Goal: Task Accomplishment & Management: Manage account settings

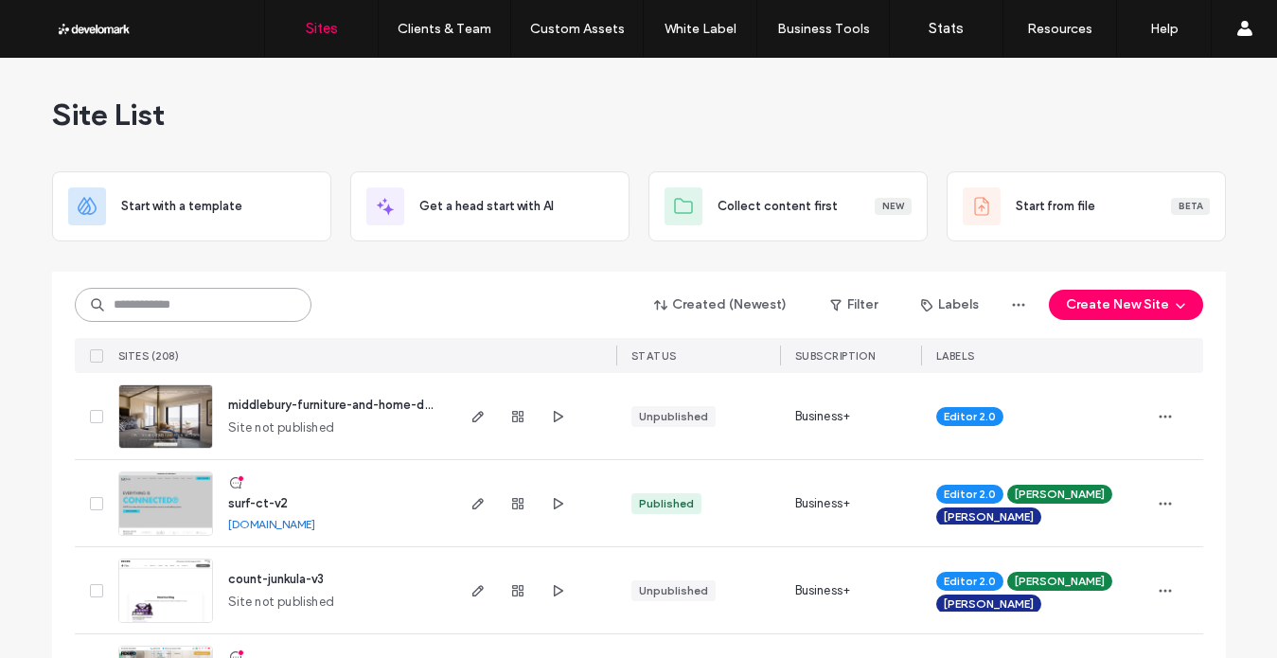
click at [276, 299] on input at bounding box center [193, 305] width 237 height 34
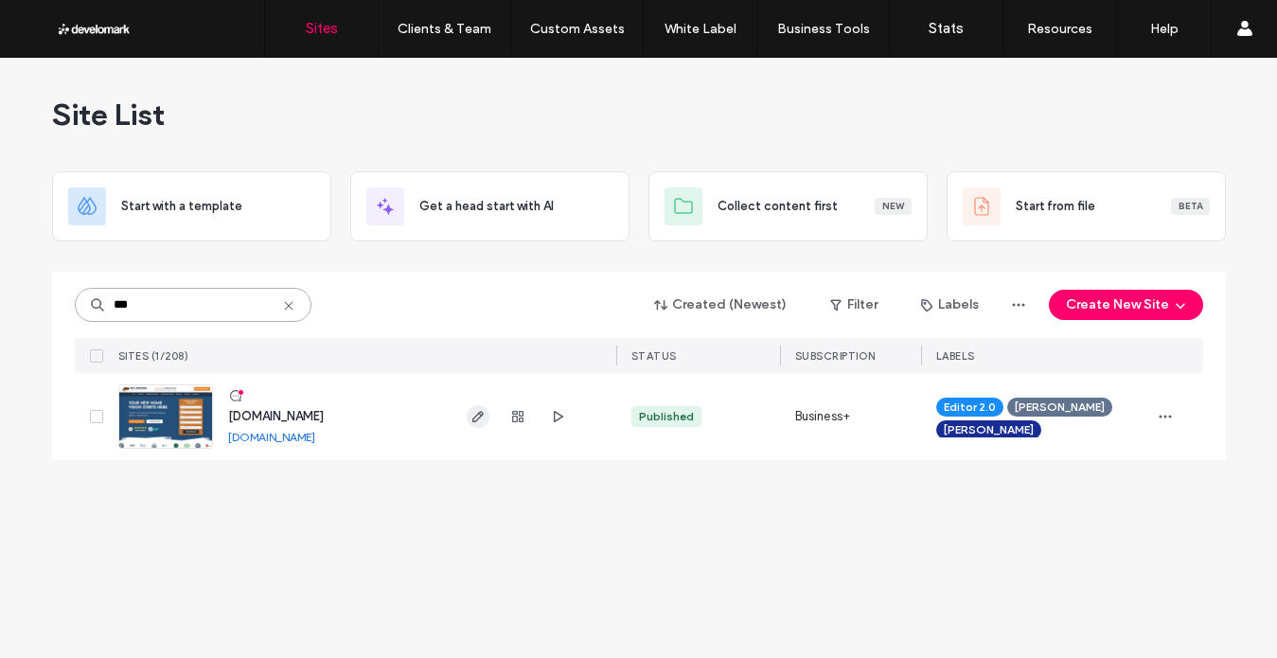
type input "***"
click at [483, 413] on icon "button" at bounding box center [478, 416] width 15 height 15
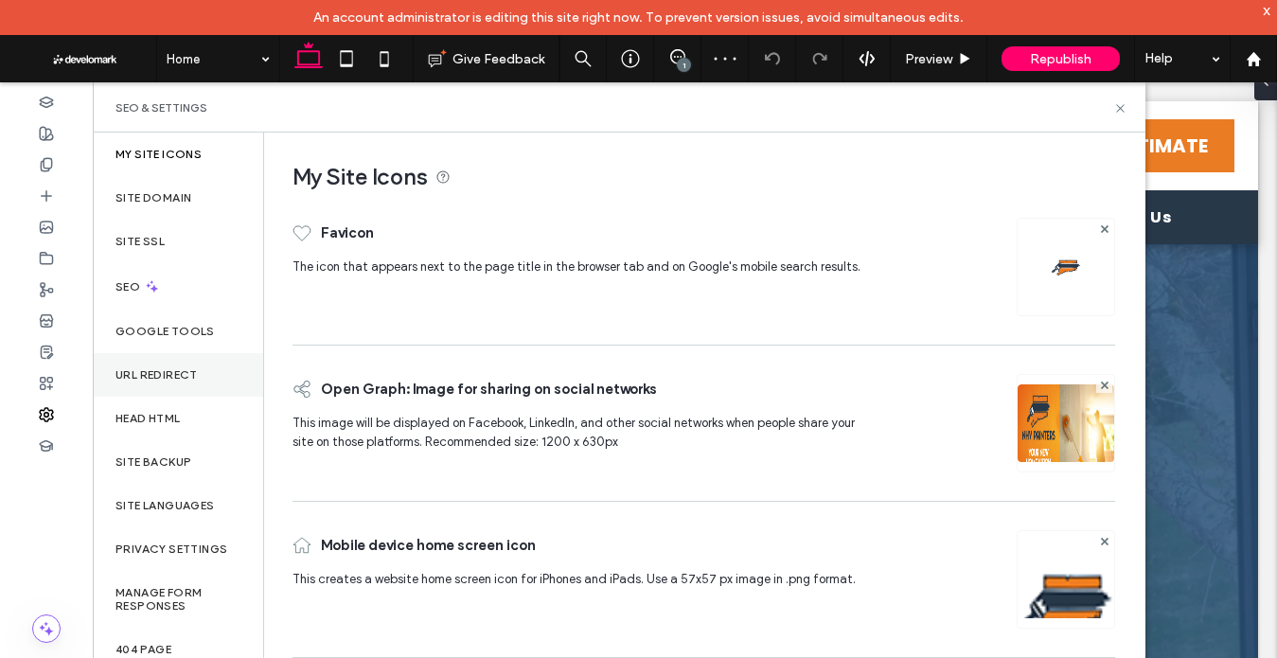
click at [177, 369] on label "URL Redirect" at bounding box center [157, 374] width 82 height 13
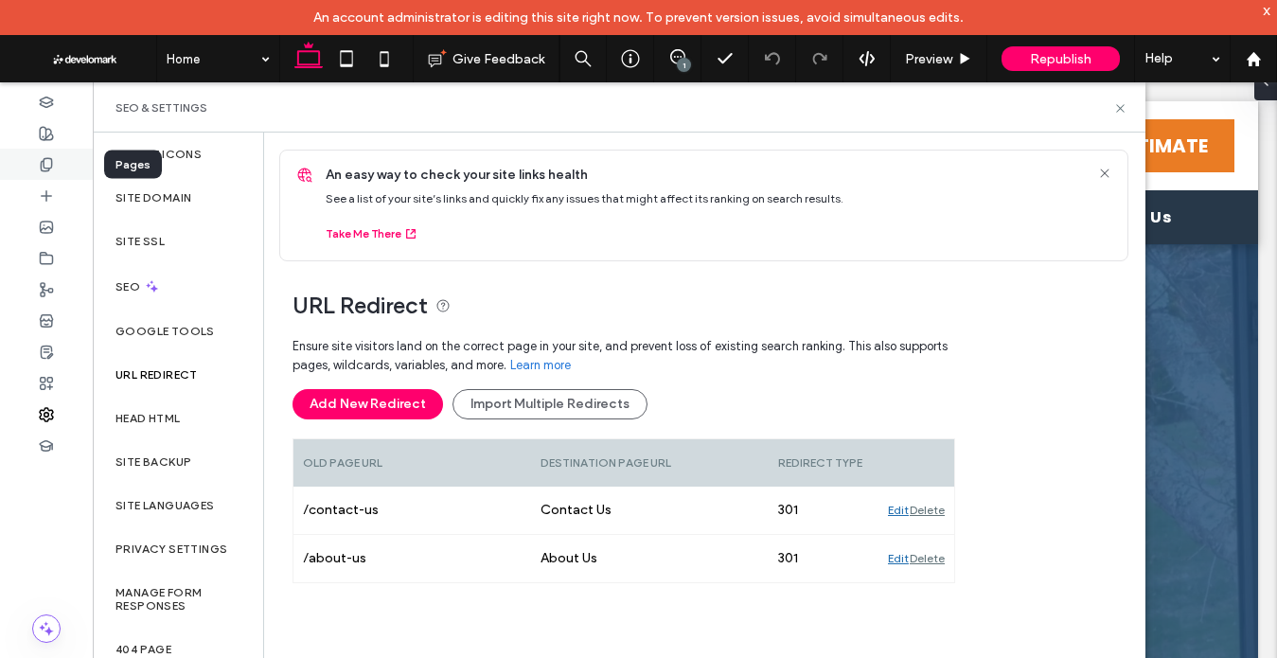
drag, startPoint x: 60, startPoint y: 169, endPoint x: 79, endPoint y: 171, distance: 19.0
click at [60, 169] on div at bounding box center [46, 164] width 93 height 31
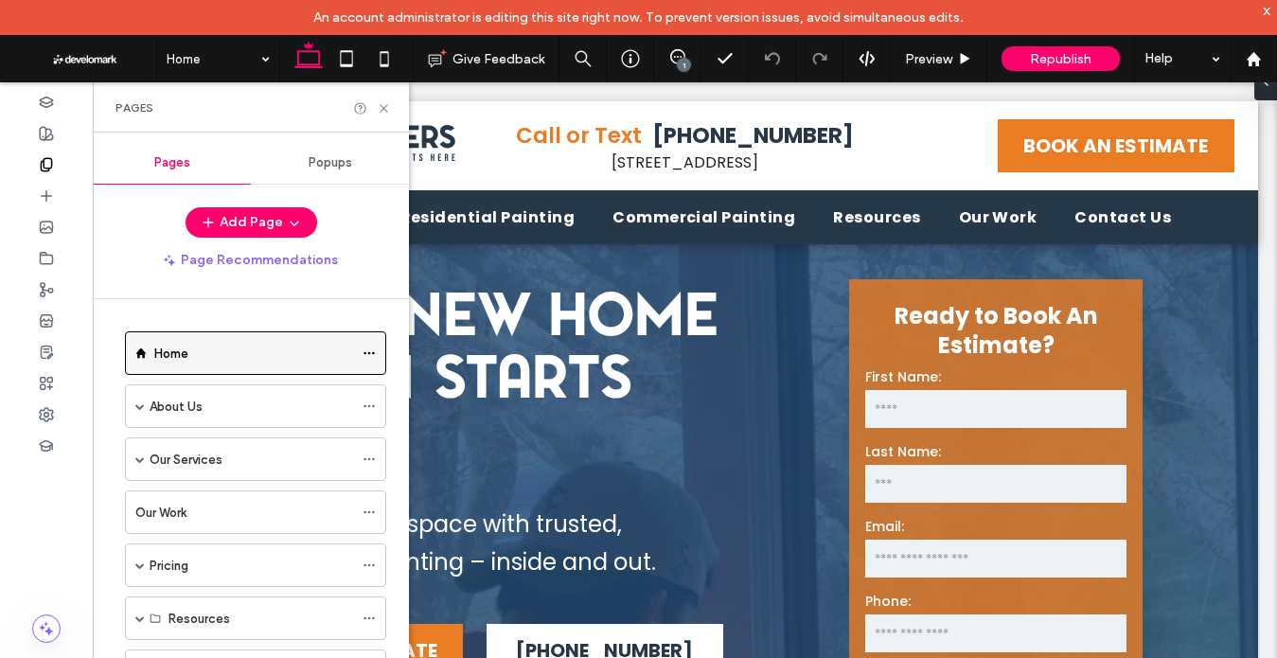
click at [365, 344] on span at bounding box center [369, 353] width 13 height 28
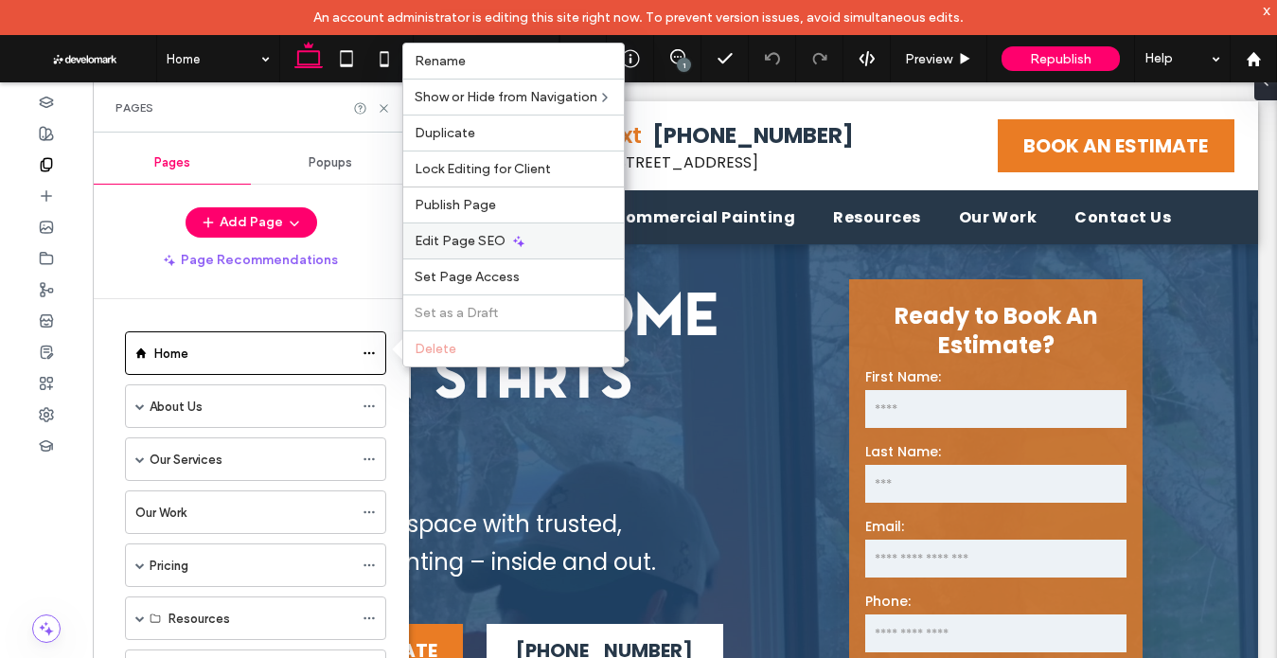
click at [526, 236] on div "Edit Page SEO" at bounding box center [513, 240] width 221 height 36
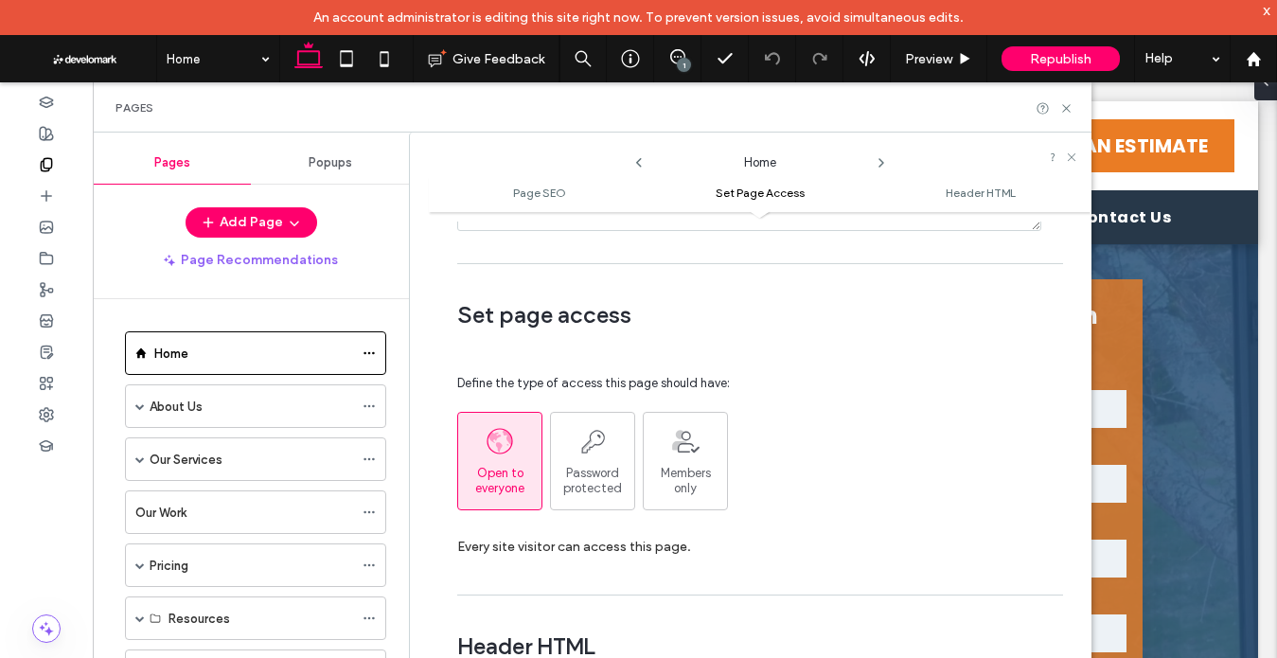
scroll to position [1380, 0]
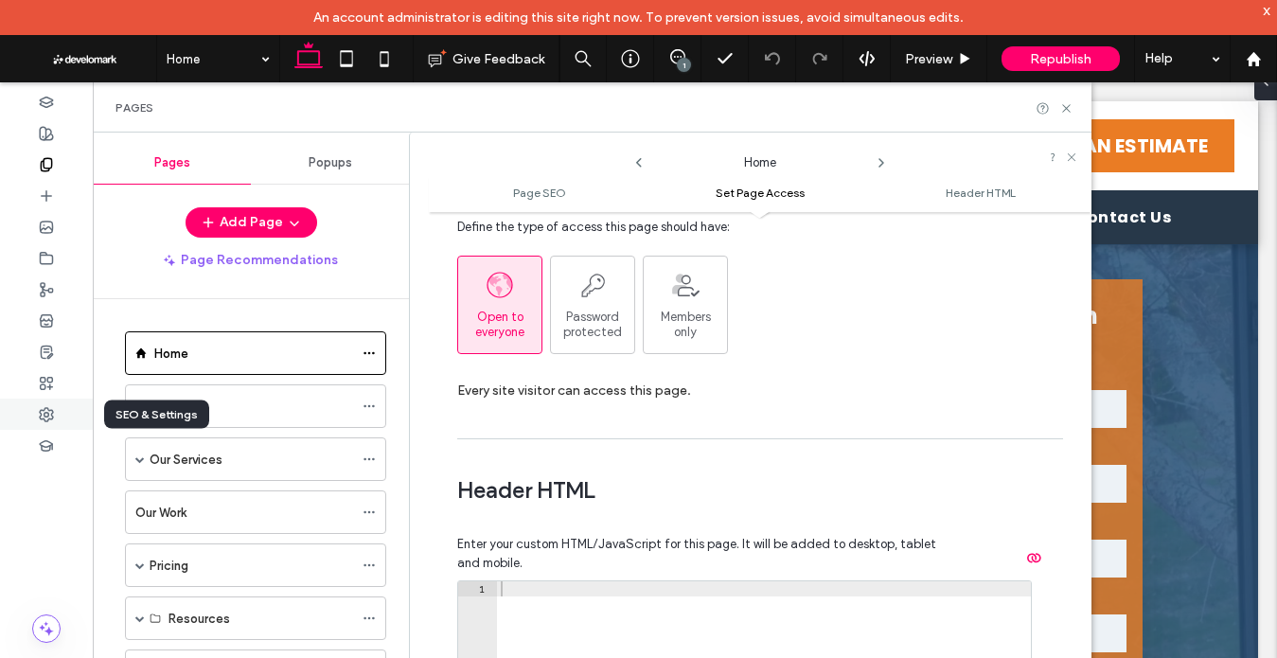
drag, startPoint x: 41, startPoint y: 419, endPoint x: 89, endPoint y: 422, distance: 48.4
click at [41, 419] on icon at bounding box center [46, 414] width 15 height 15
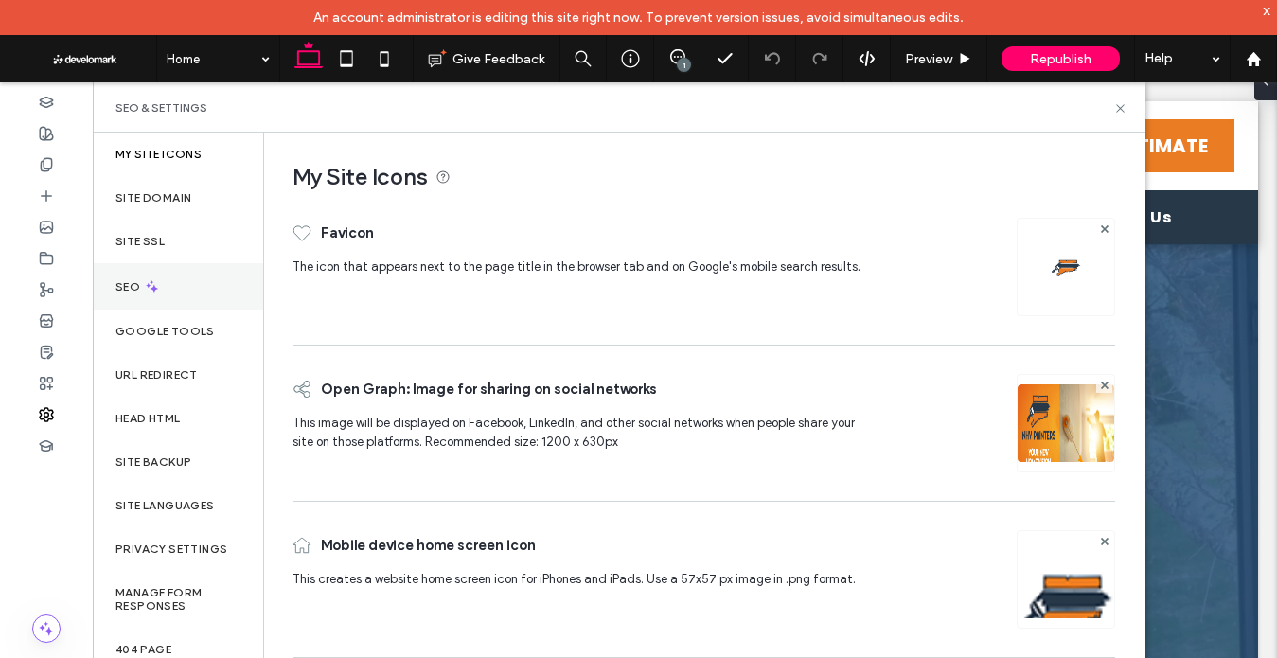
click at [158, 291] on icon at bounding box center [152, 286] width 16 height 16
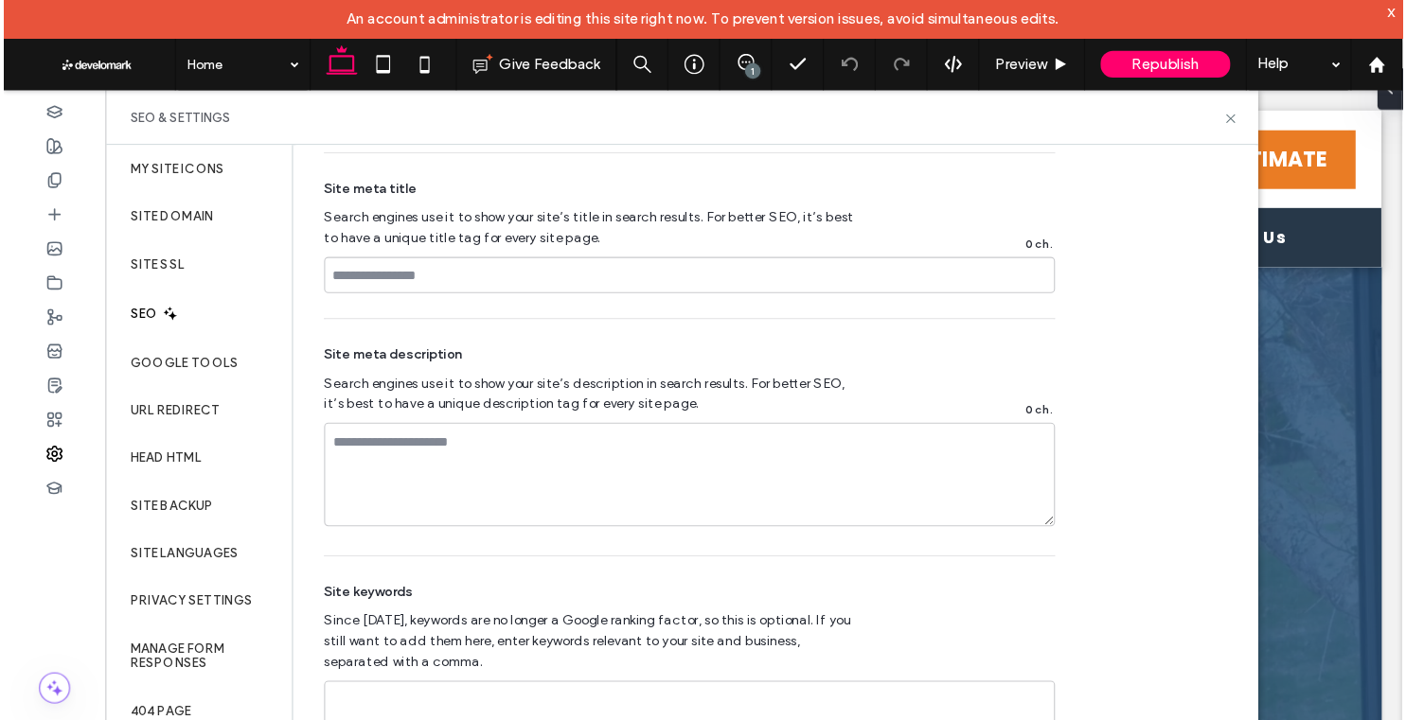
scroll to position [1172, 0]
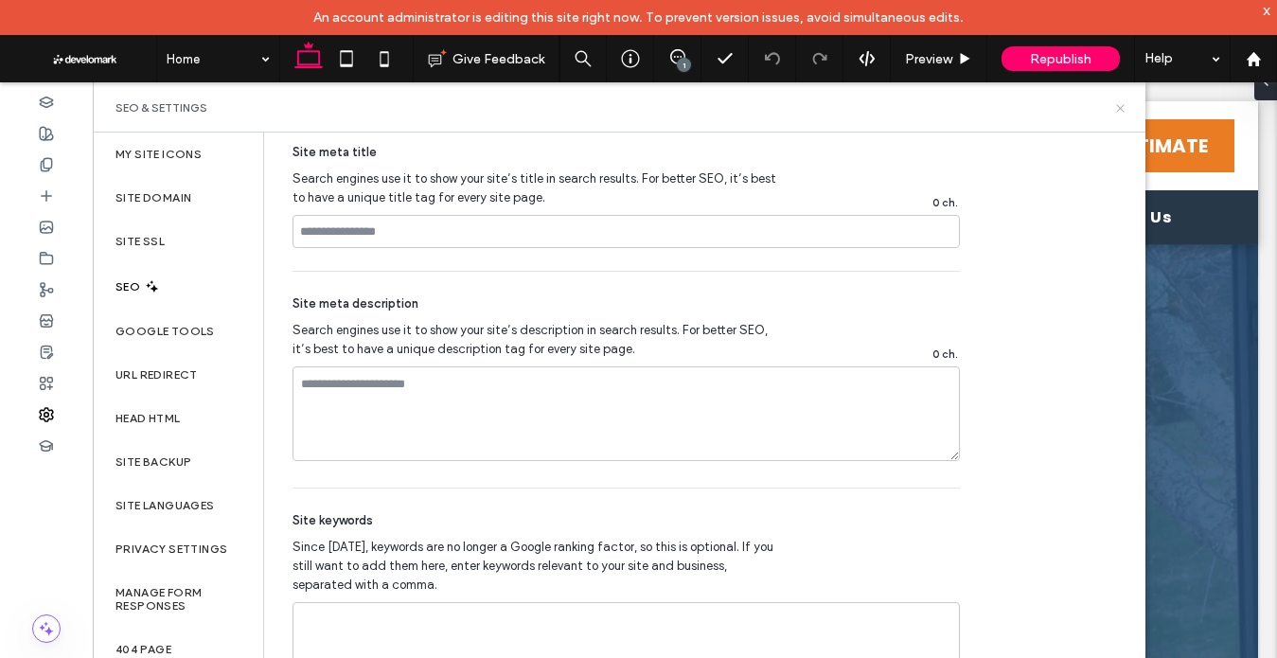
click at [1120, 115] on icon at bounding box center [1120, 108] width 14 height 14
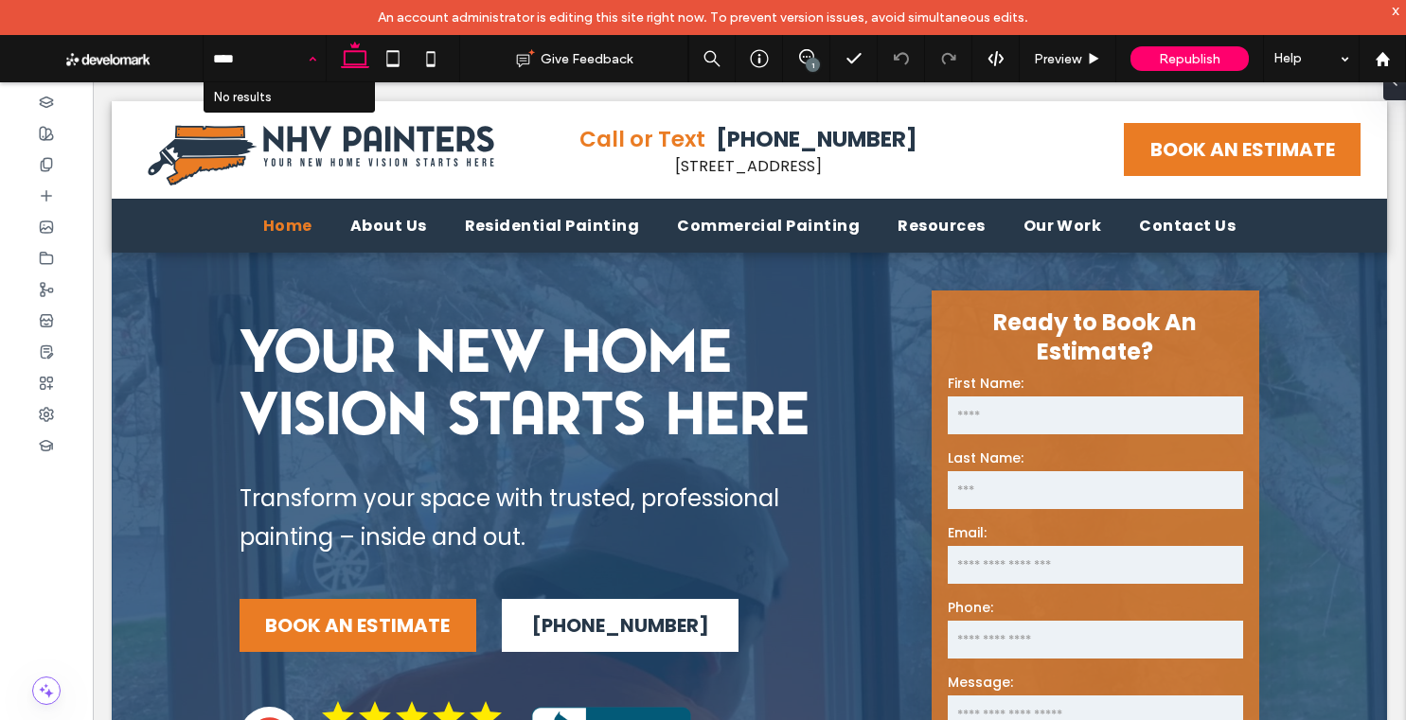
type input "*****"
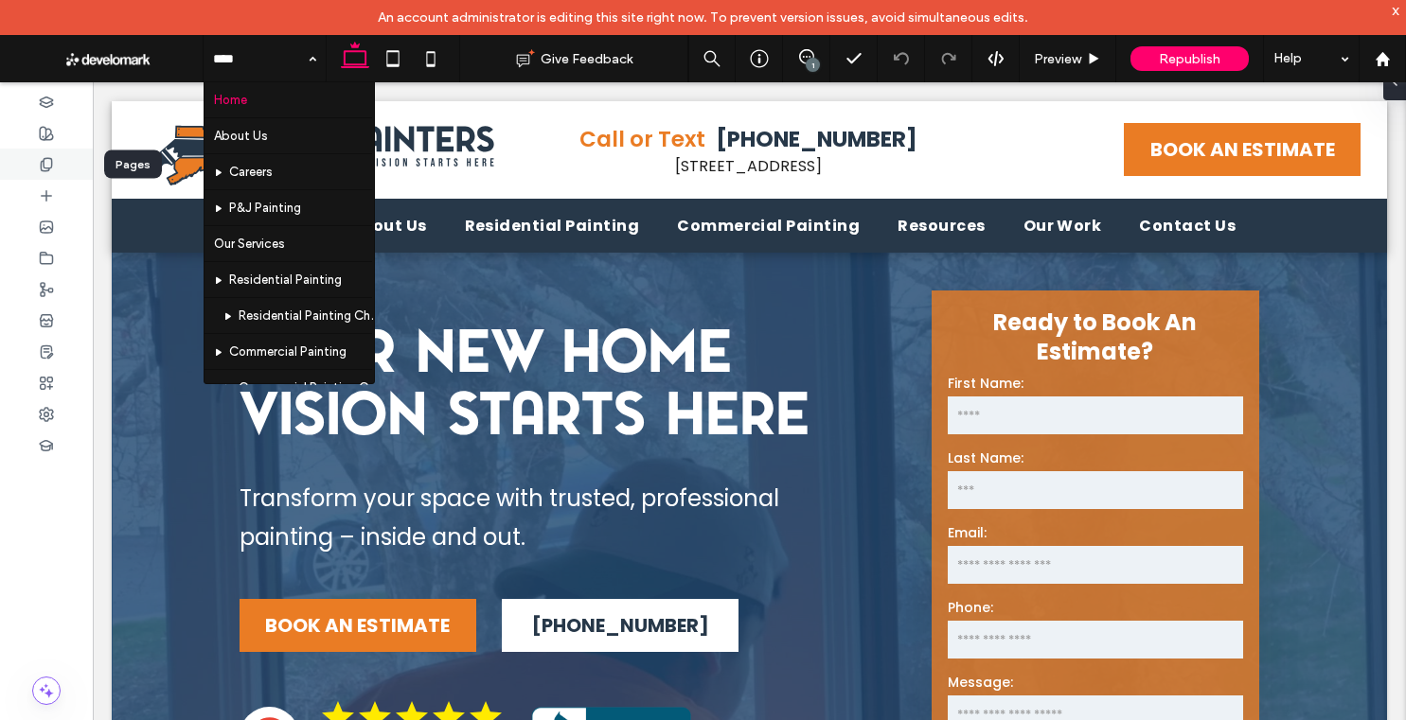
click at [50, 158] on icon at bounding box center [46, 164] width 15 height 15
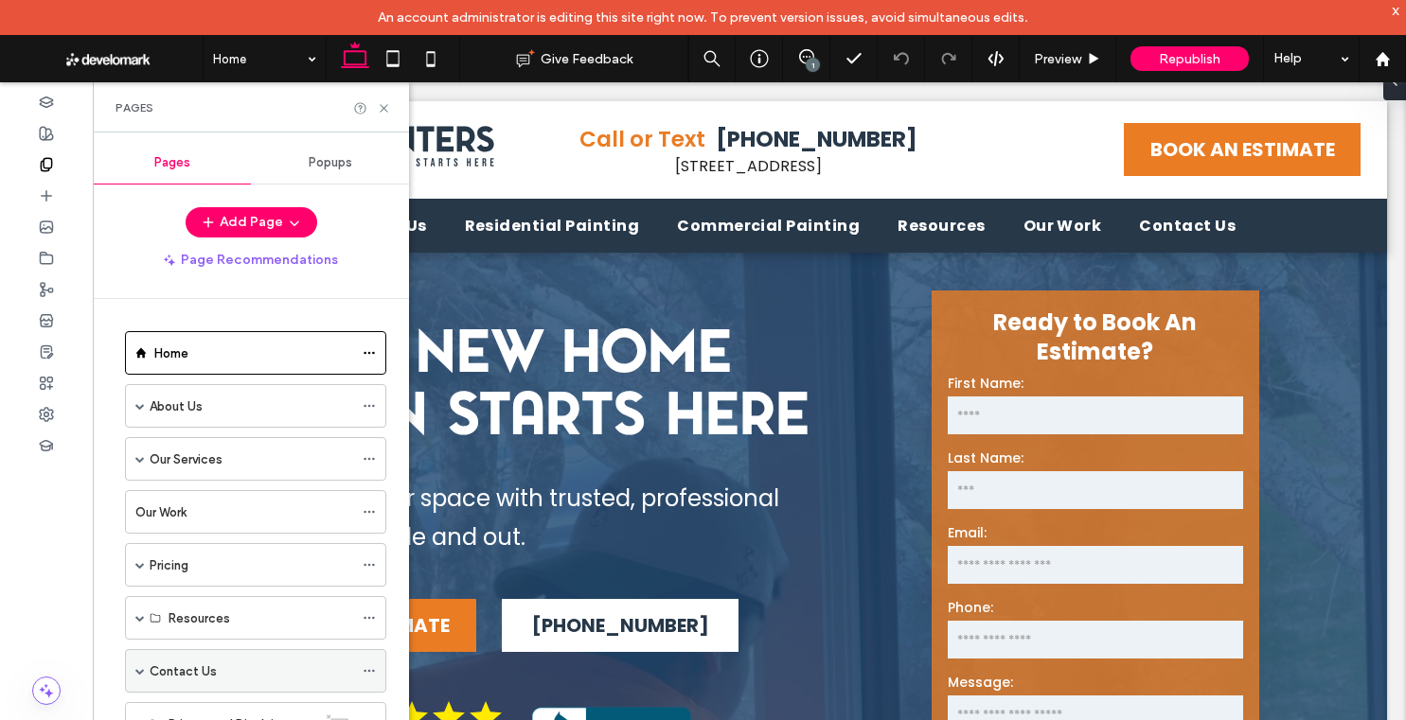
scroll to position [100, 0]
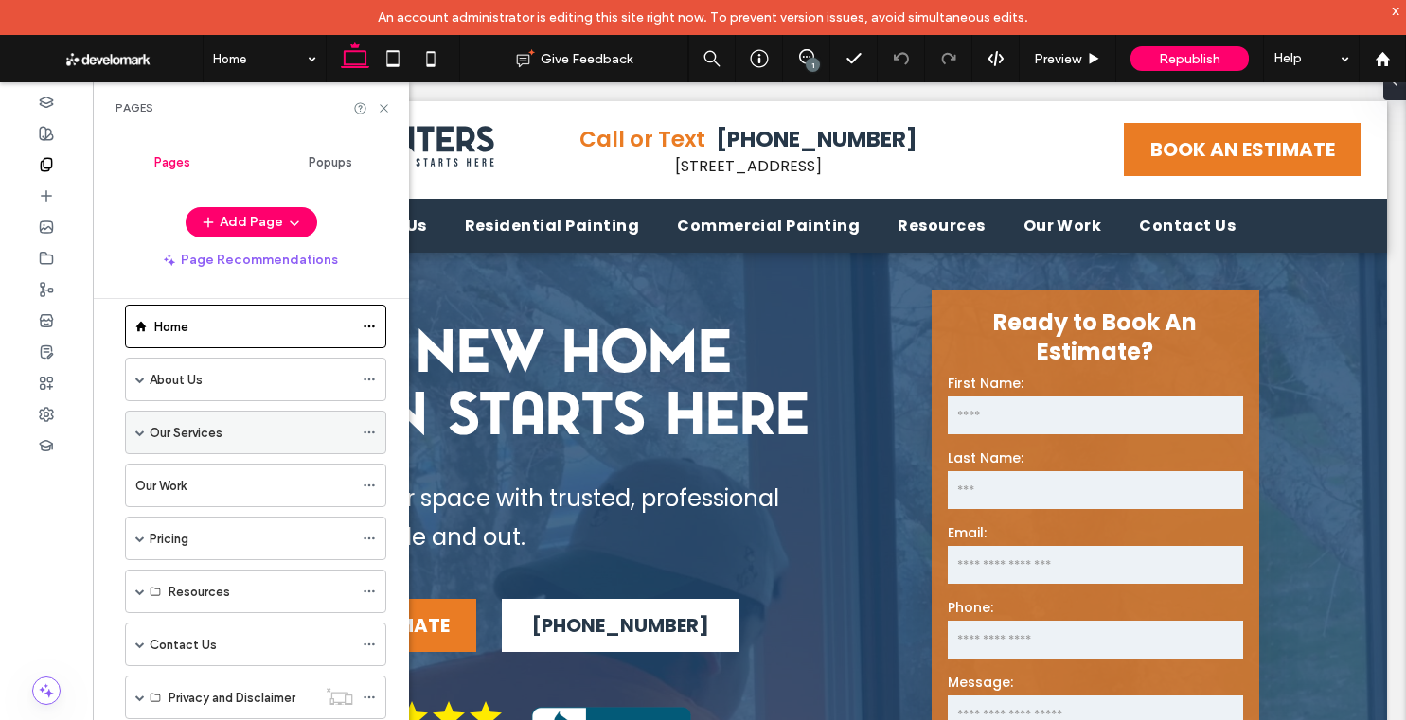
click at [144, 432] on span at bounding box center [139, 432] width 9 height 9
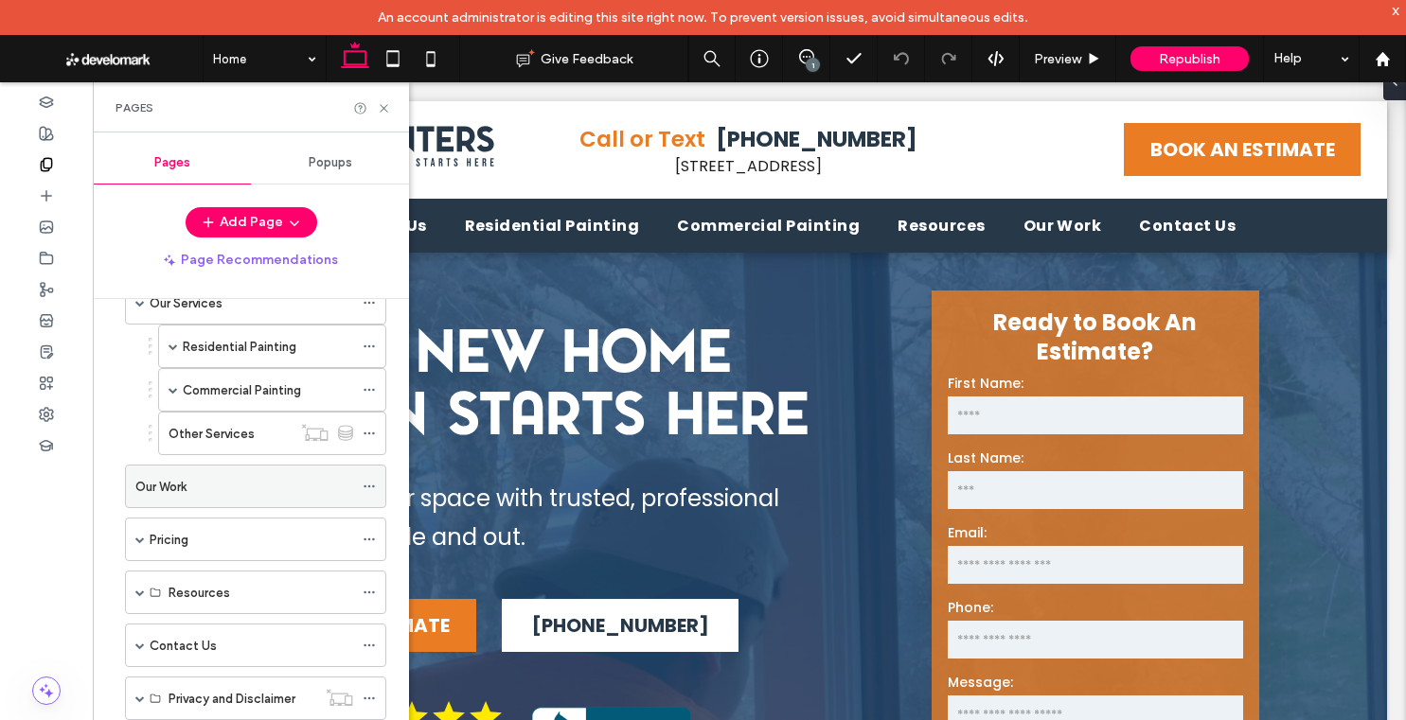
scroll to position [167, 0]
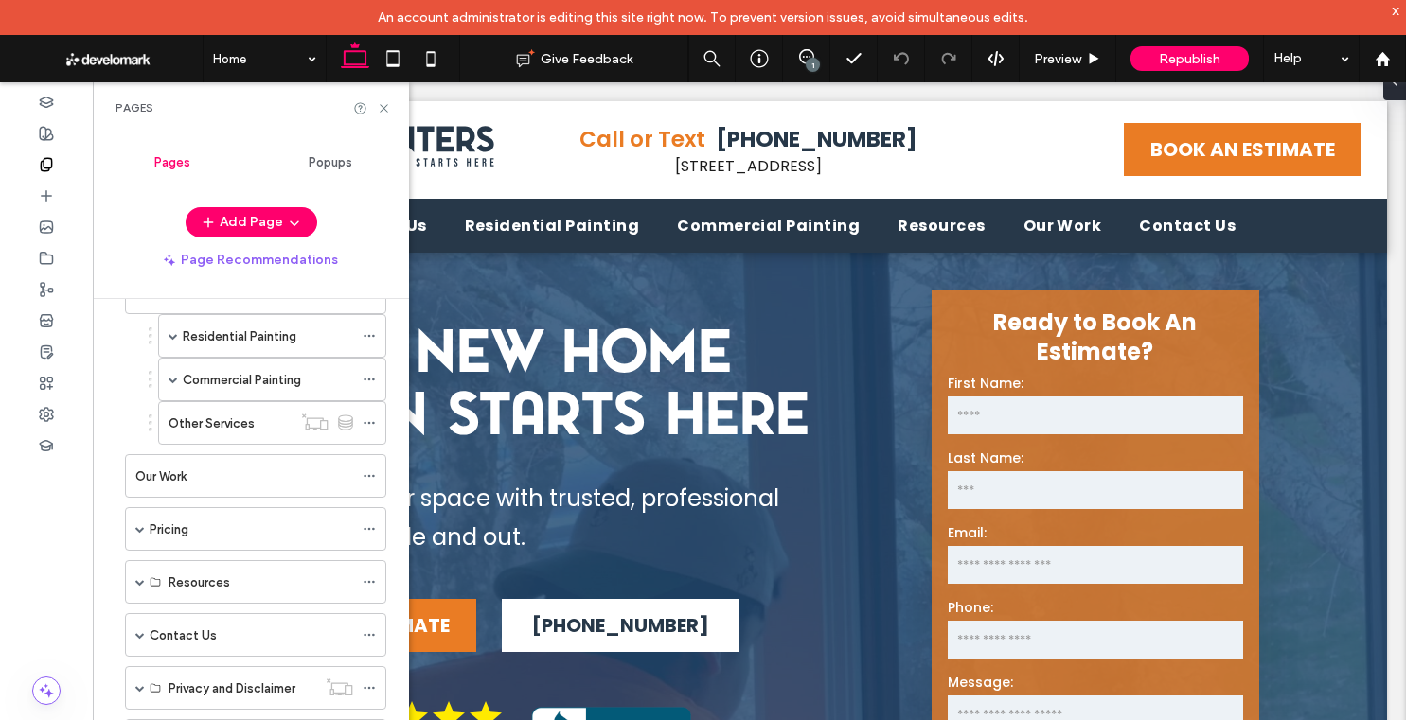
click at [234, 427] on label "Other Services" at bounding box center [212, 423] width 86 height 33
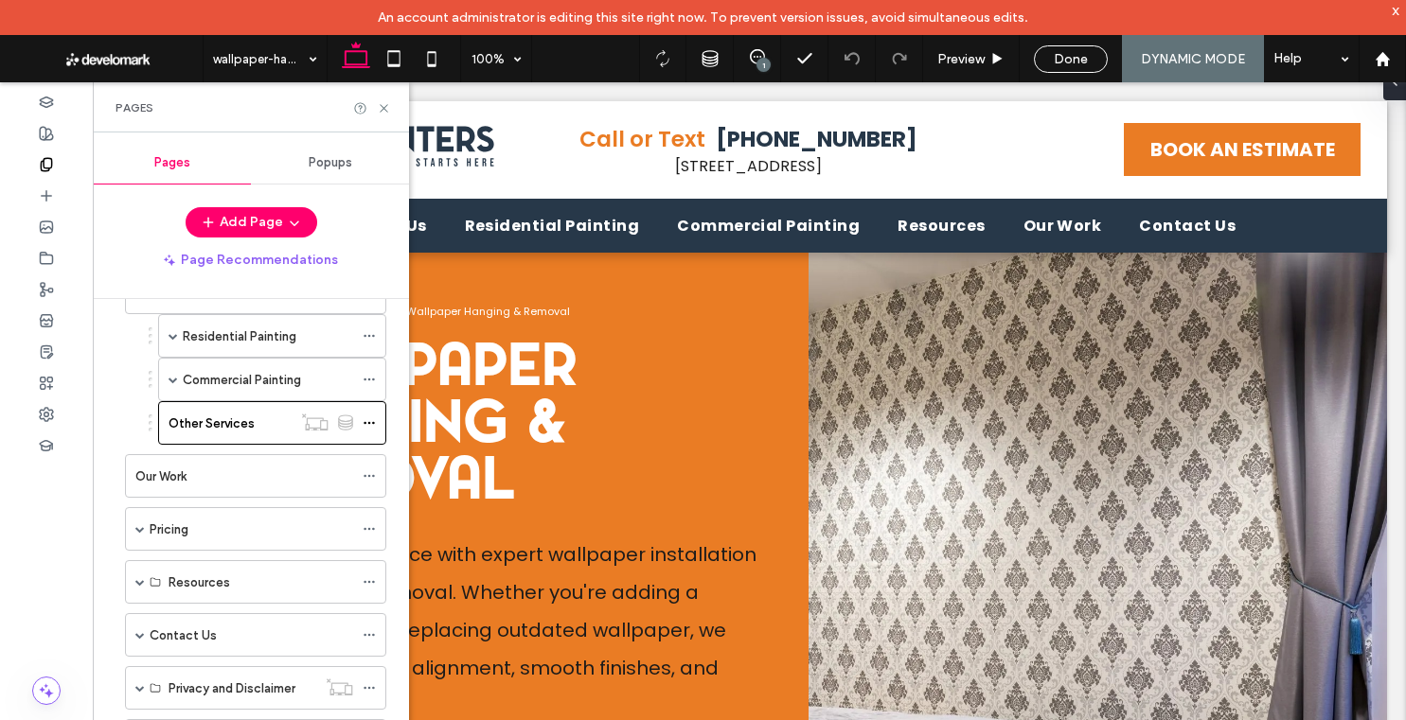
scroll to position [0, 0]
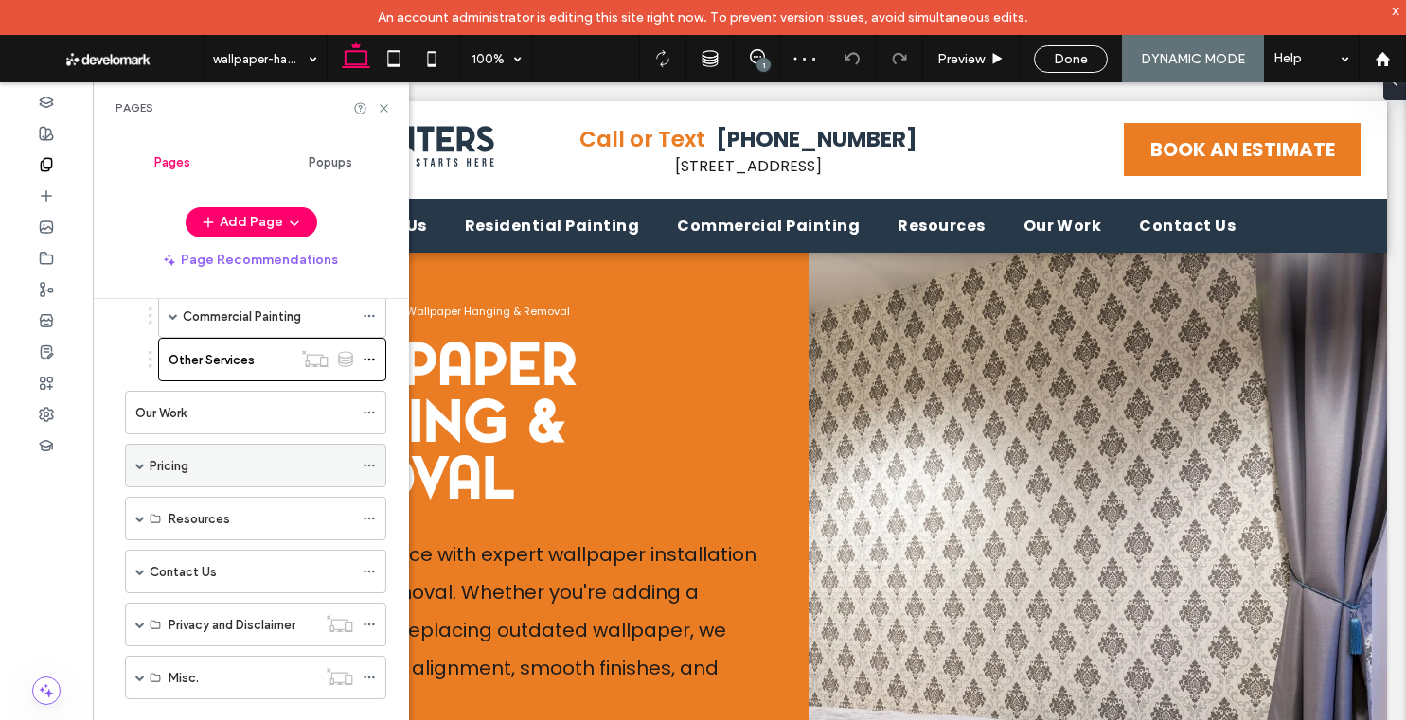
scroll to position [231, 0]
click at [141, 568] on span at bounding box center [139, 570] width 9 height 9
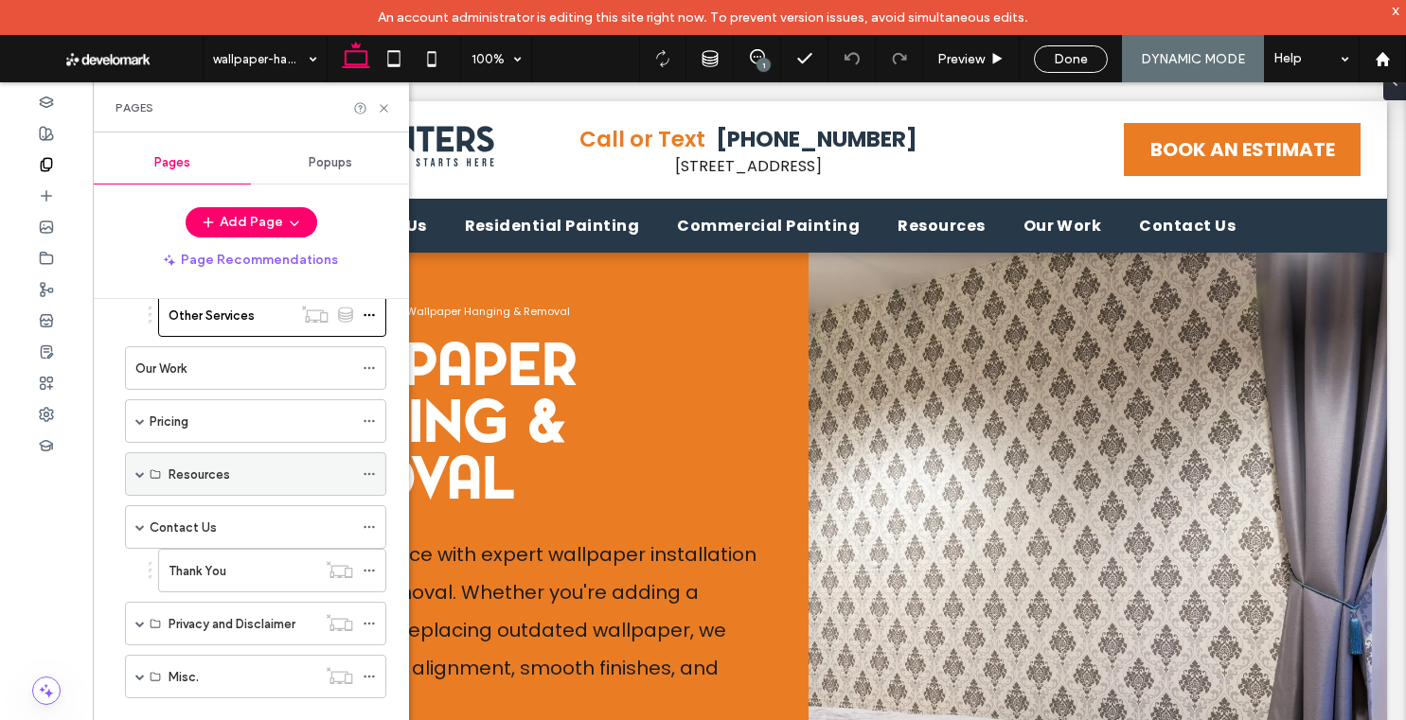
drag, startPoint x: 140, startPoint y: 468, endPoint x: 158, endPoint y: 479, distance: 21.3
click at [139, 469] on span at bounding box center [139, 475] width 9 height 42
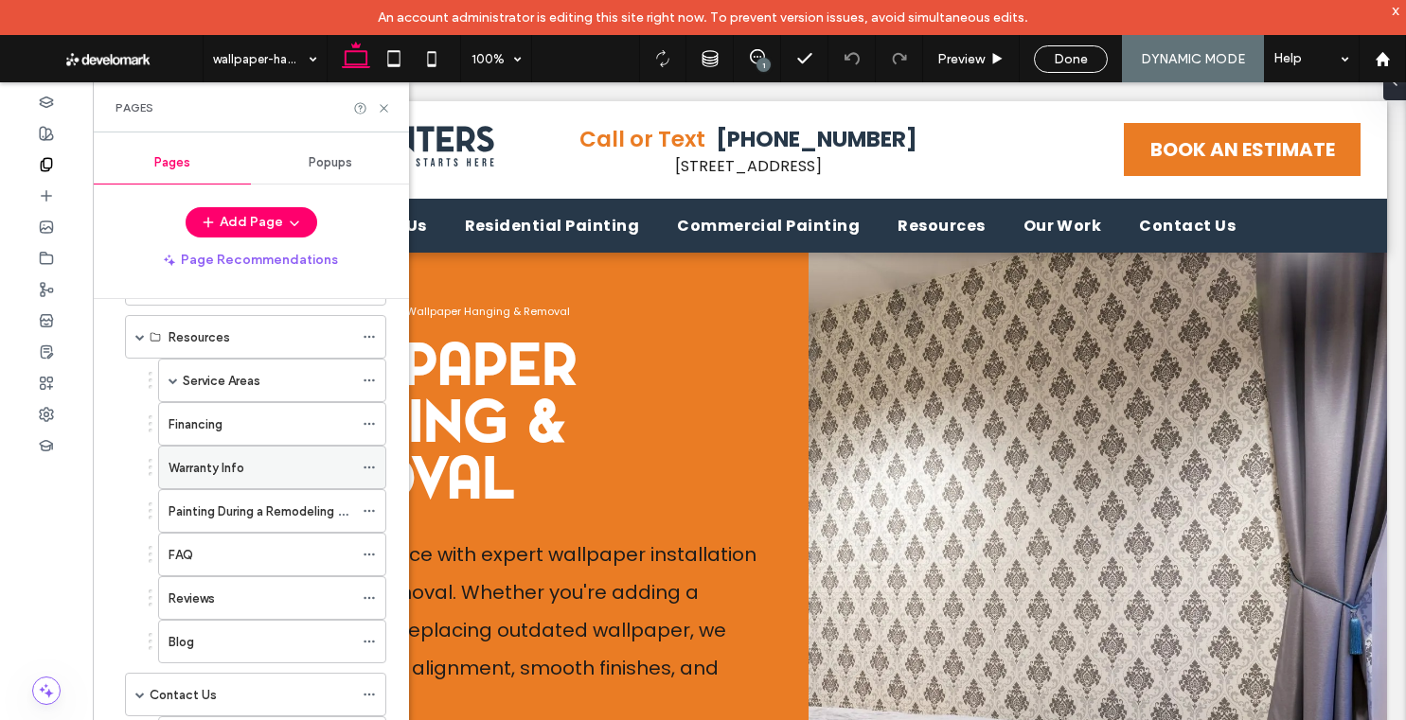
scroll to position [415, 0]
click at [169, 374] on span at bounding box center [173, 377] width 9 height 9
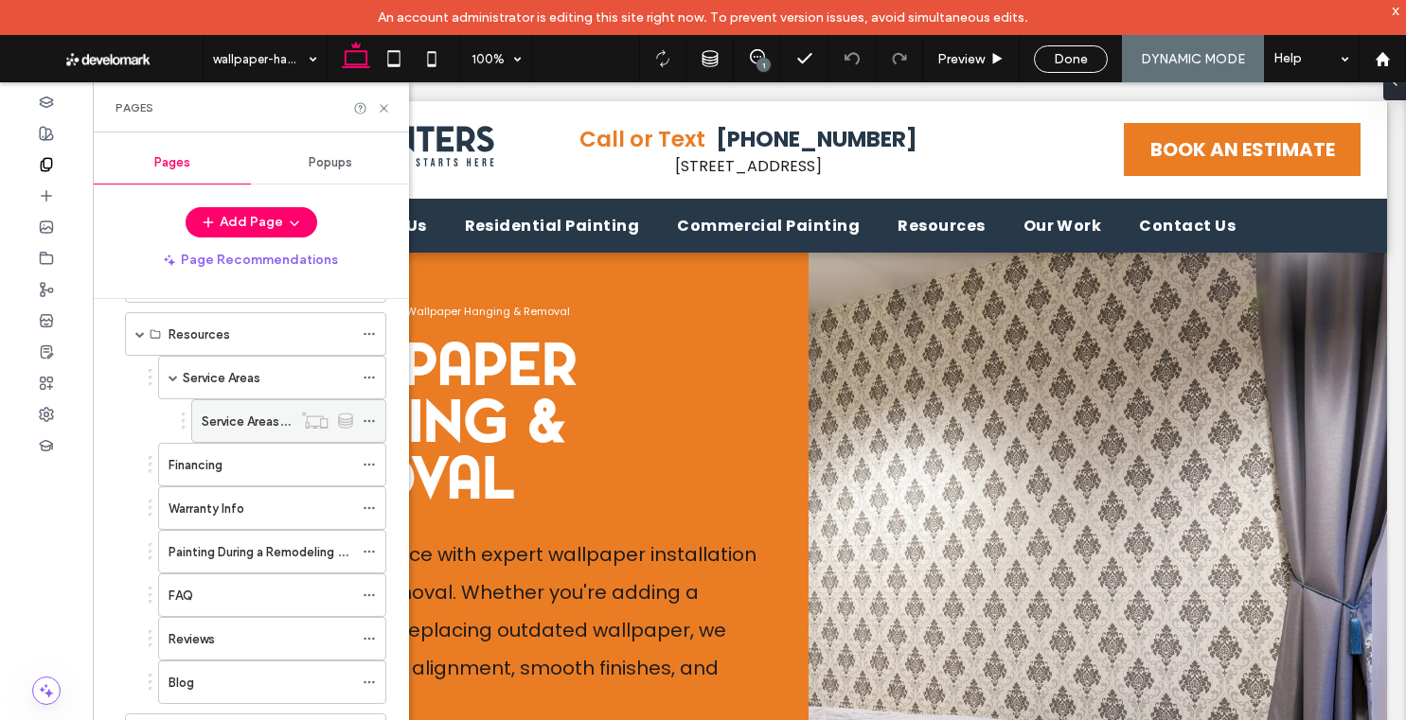
click at [240, 418] on label "Service Areas Dynamic Page" at bounding box center [283, 421] width 162 height 33
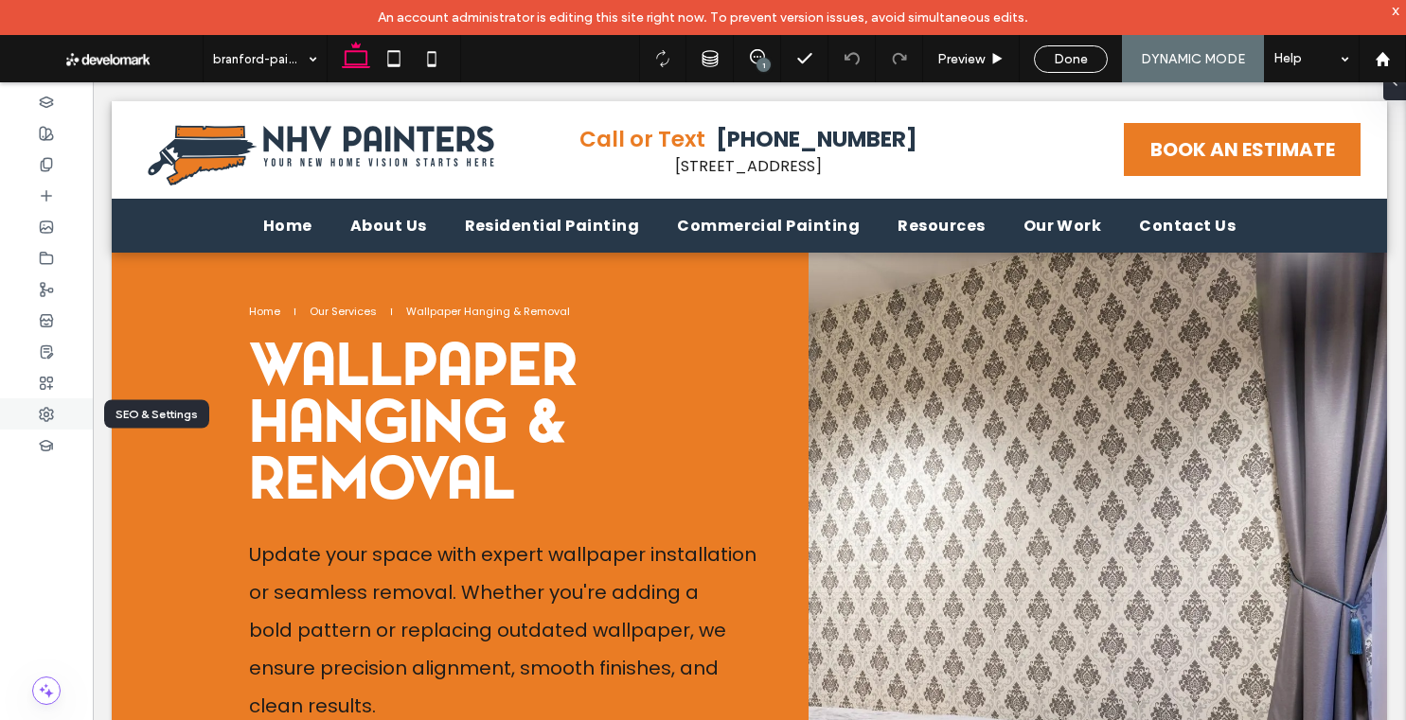
click at [54, 410] on div at bounding box center [46, 414] width 93 height 31
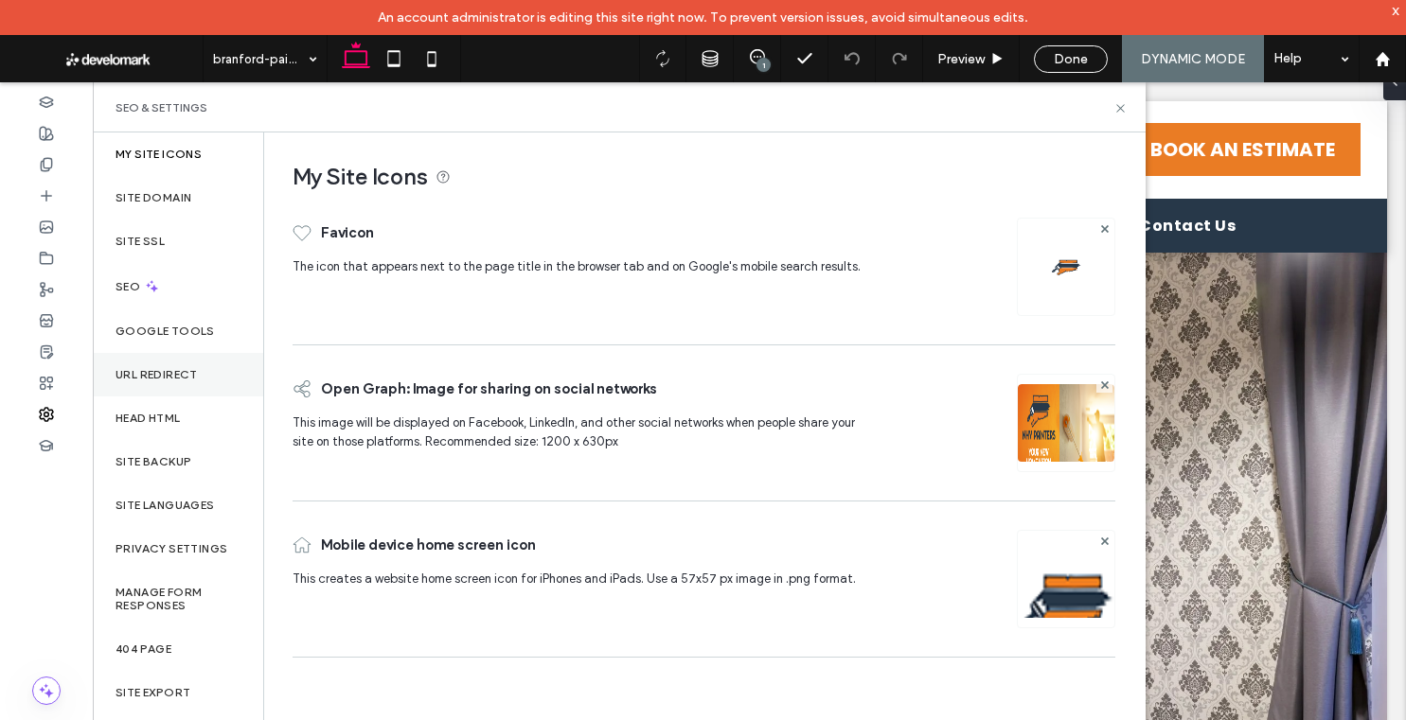
click at [193, 366] on div "URL Redirect" at bounding box center [178, 375] width 170 height 44
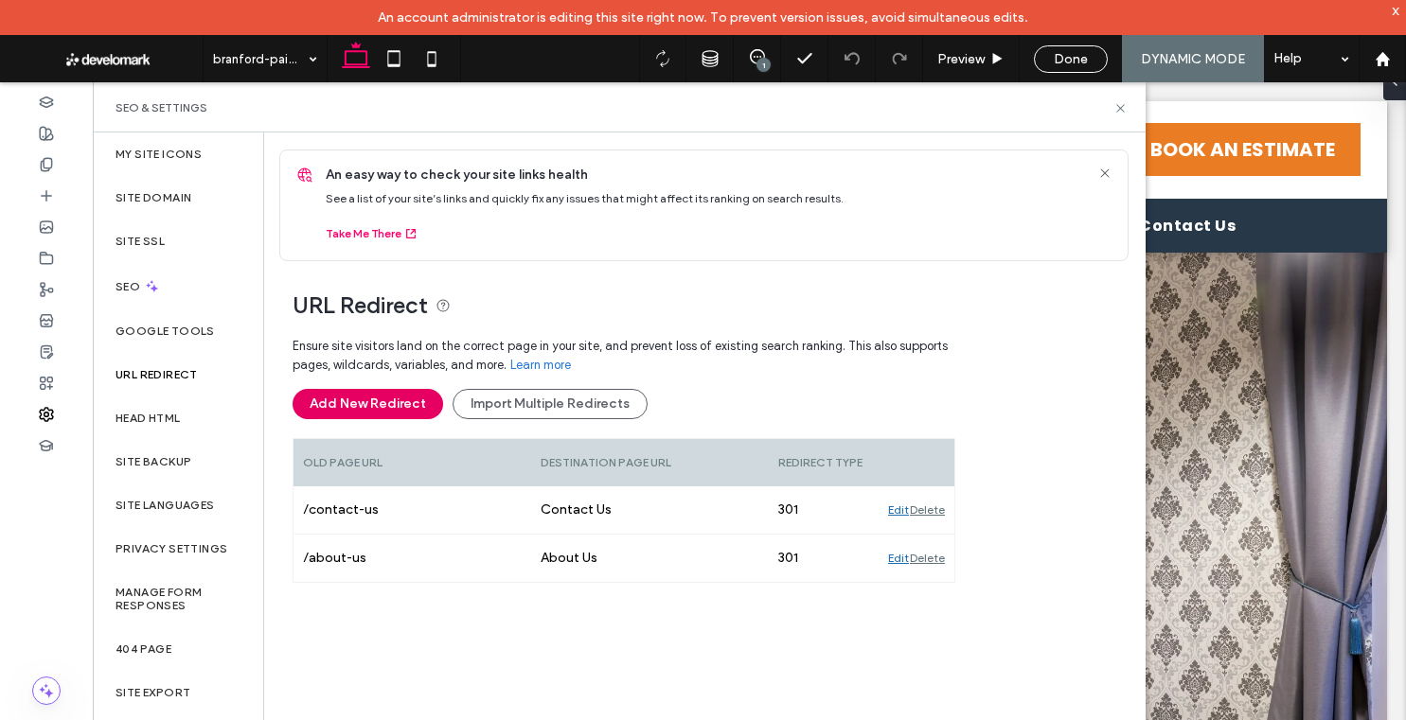
click at [406, 402] on button "Add New Redirect" at bounding box center [368, 404] width 151 height 30
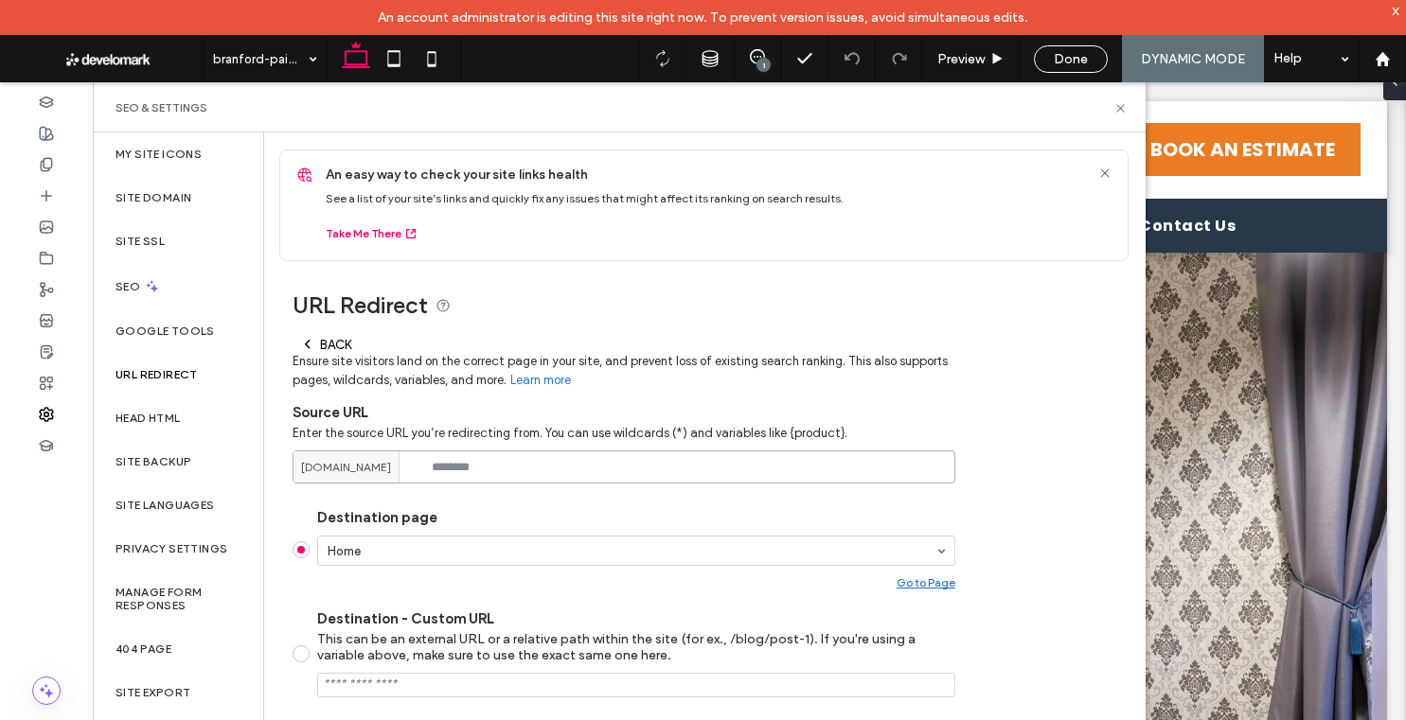
drag, startPoint x: 506, startPoint y: 459, endPoint x: 542, endPoint y: 463, distance: 36.2
click at [507, 459] on input at bounding box center [624, 467] width 663 height 33
paste input "**********"
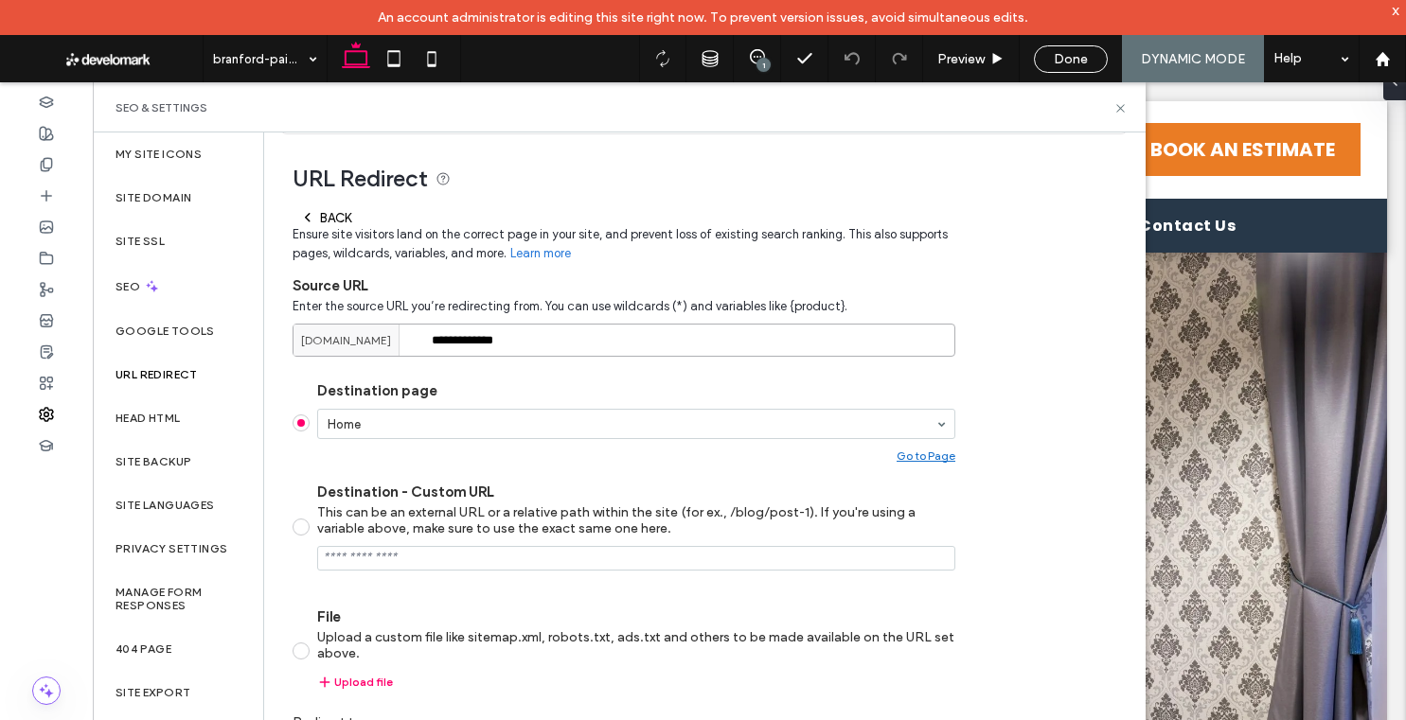
scroll to position [161, 0]
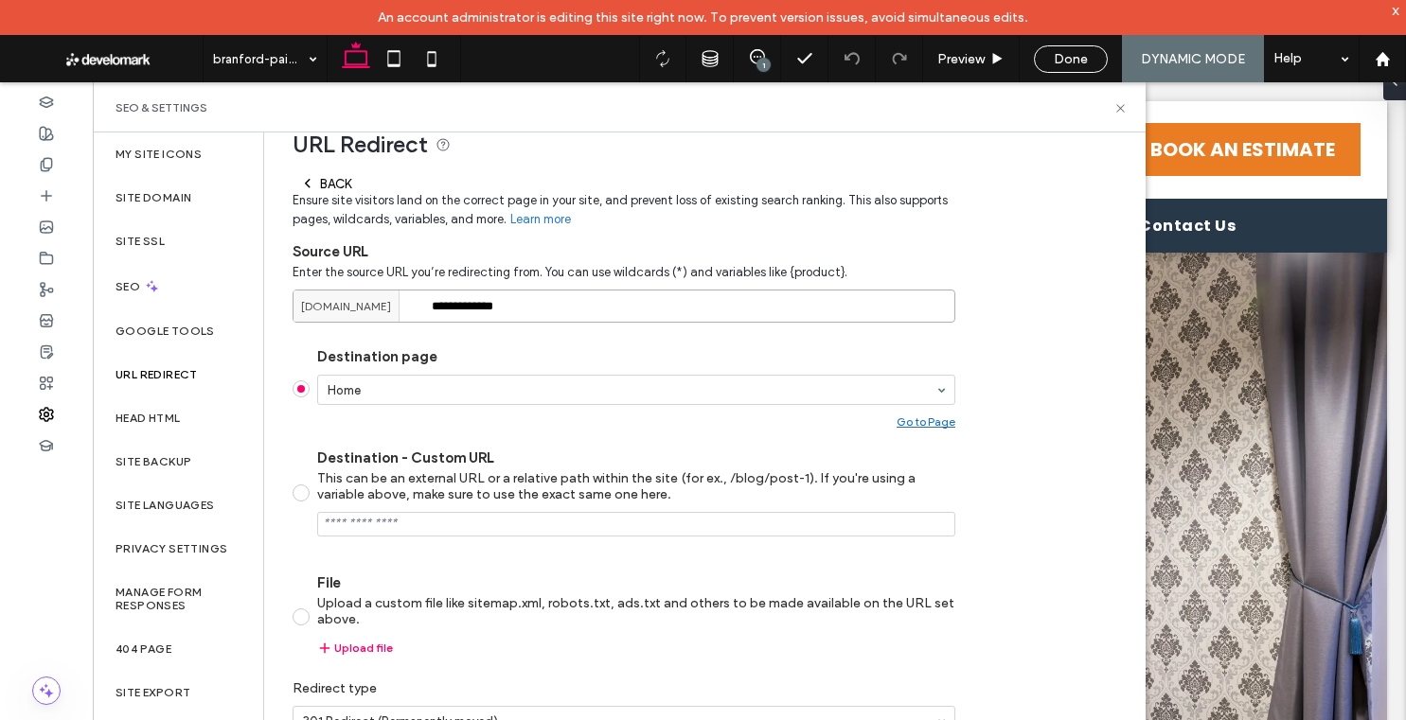
type input "**********"
type input "****"
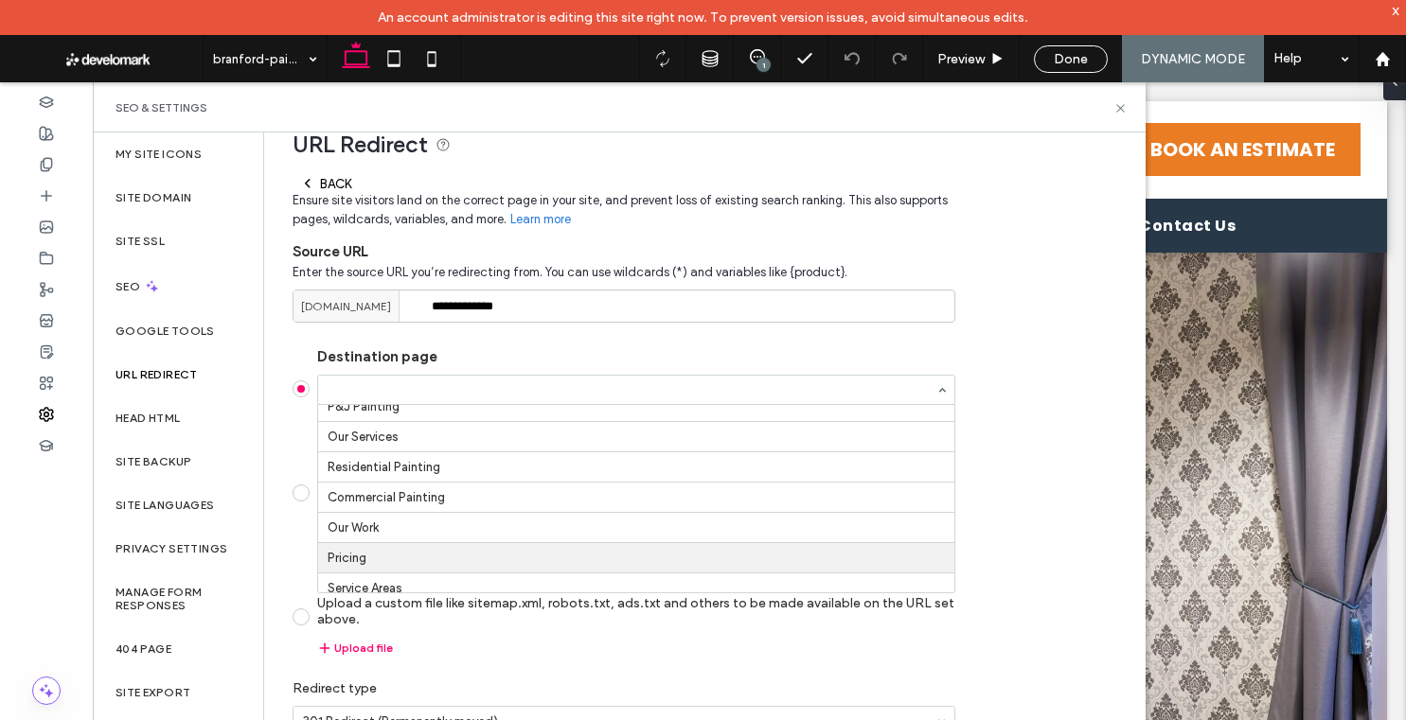
scroll to position [100, 0]
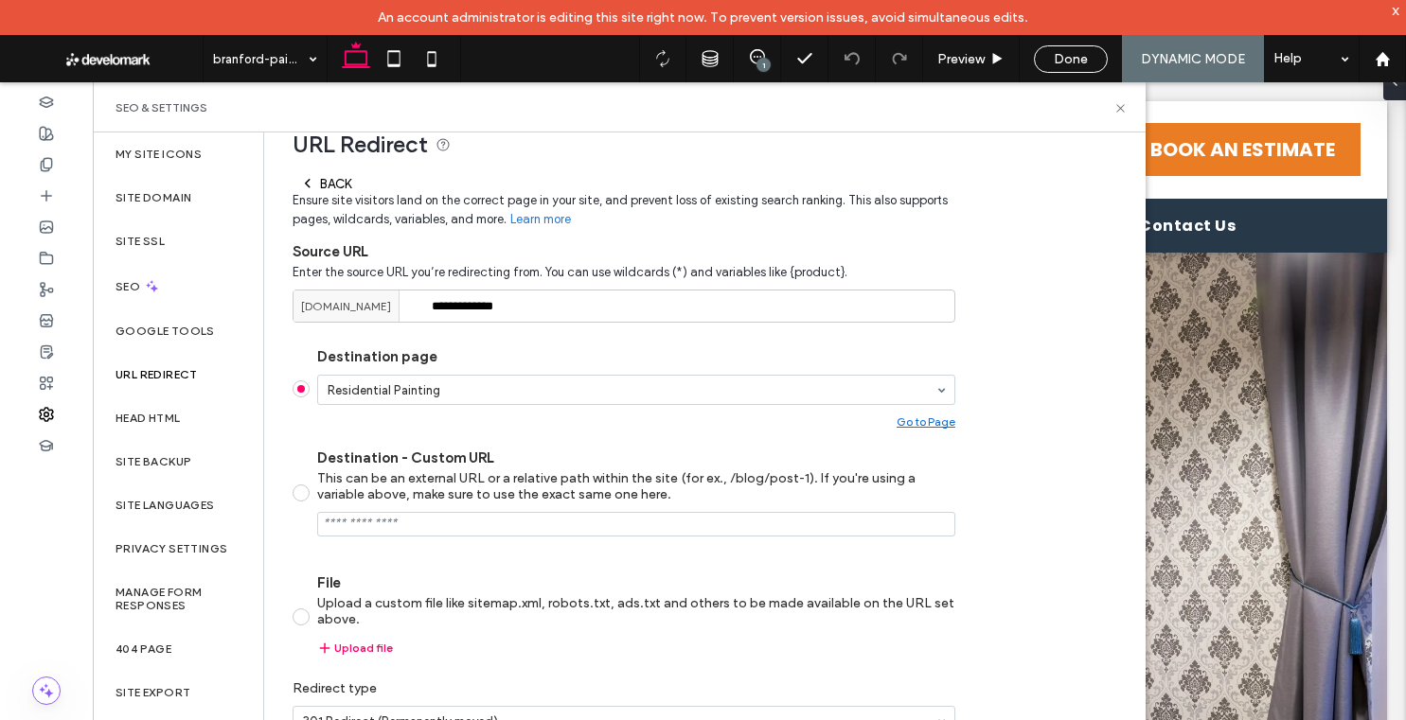
click at [500, 350] on label "Destination page" at bounding box center [636, 356] width 638 height 17
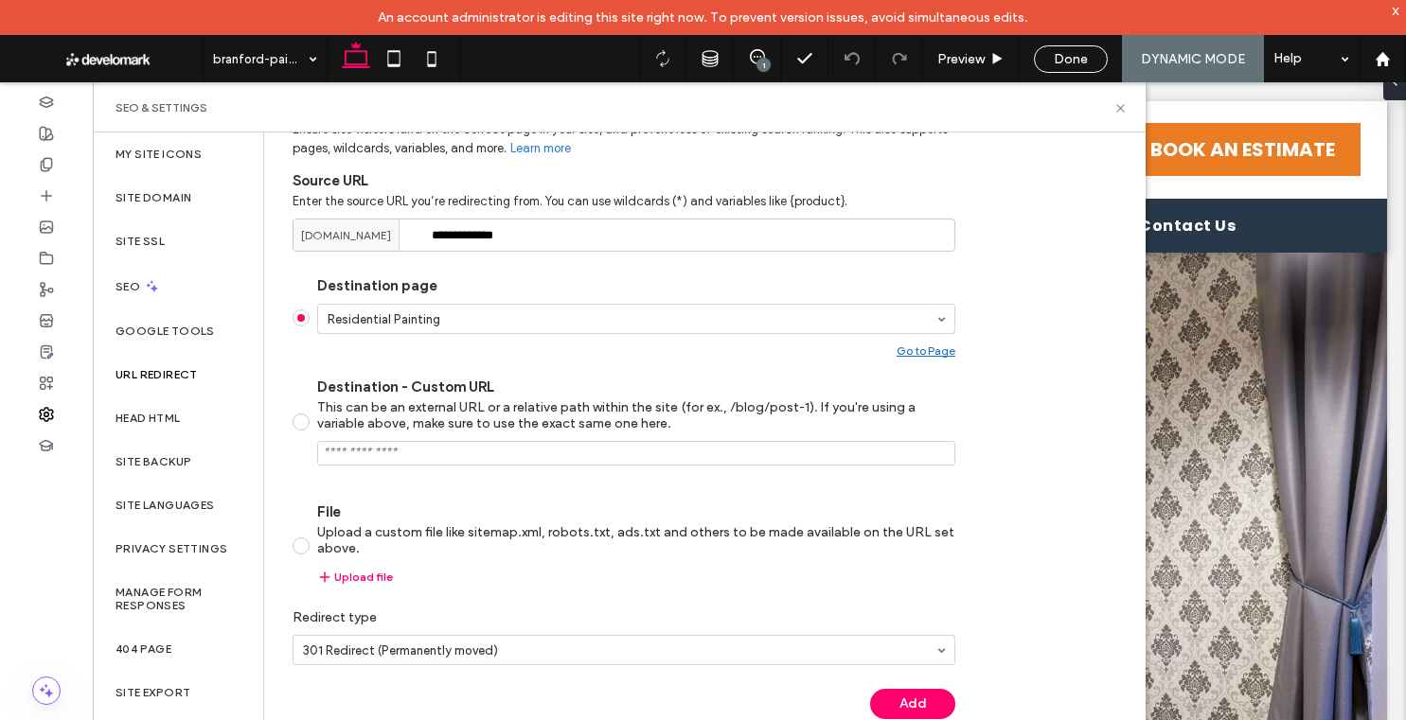
click at [915, 657] on button "Add" at bounding box center [912, 704] width 85 height 30
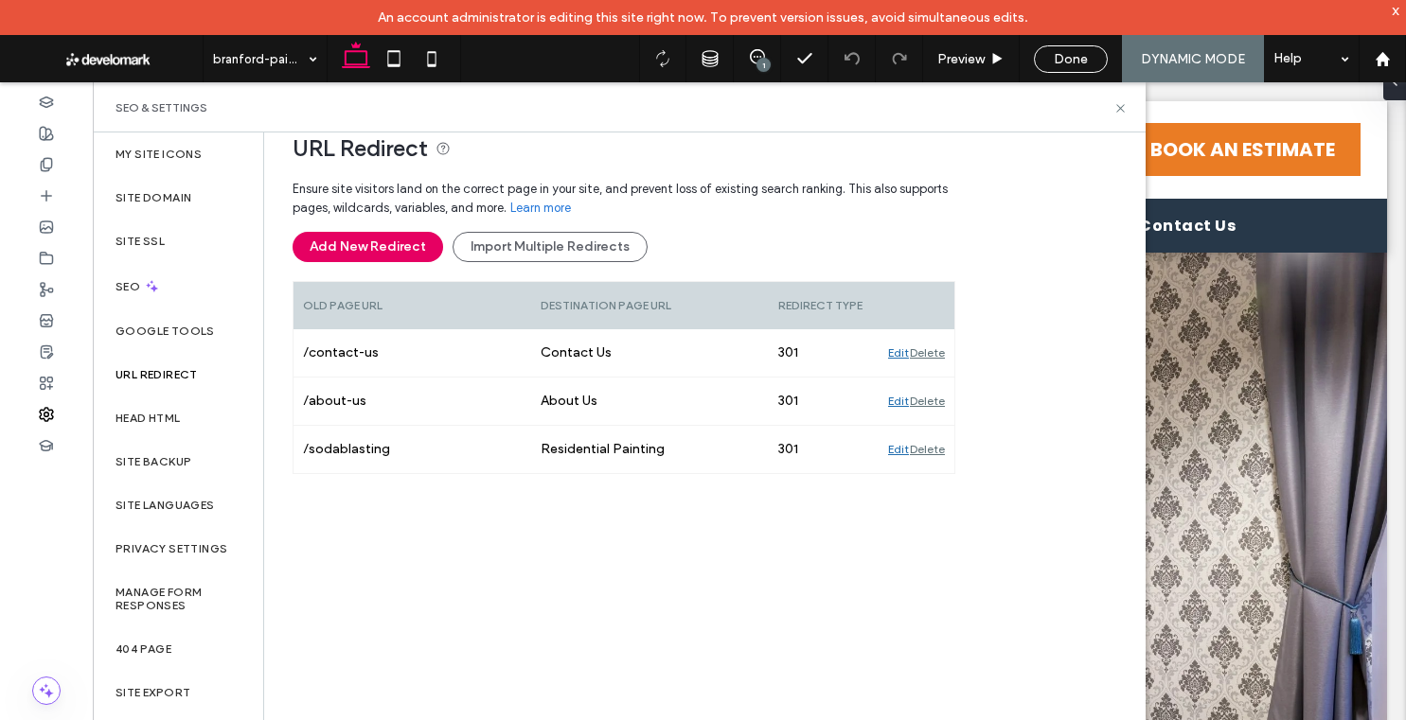
click at [350, 256] on button "Add New Redirect" at bounding box center [368, 247] width 151 height 30
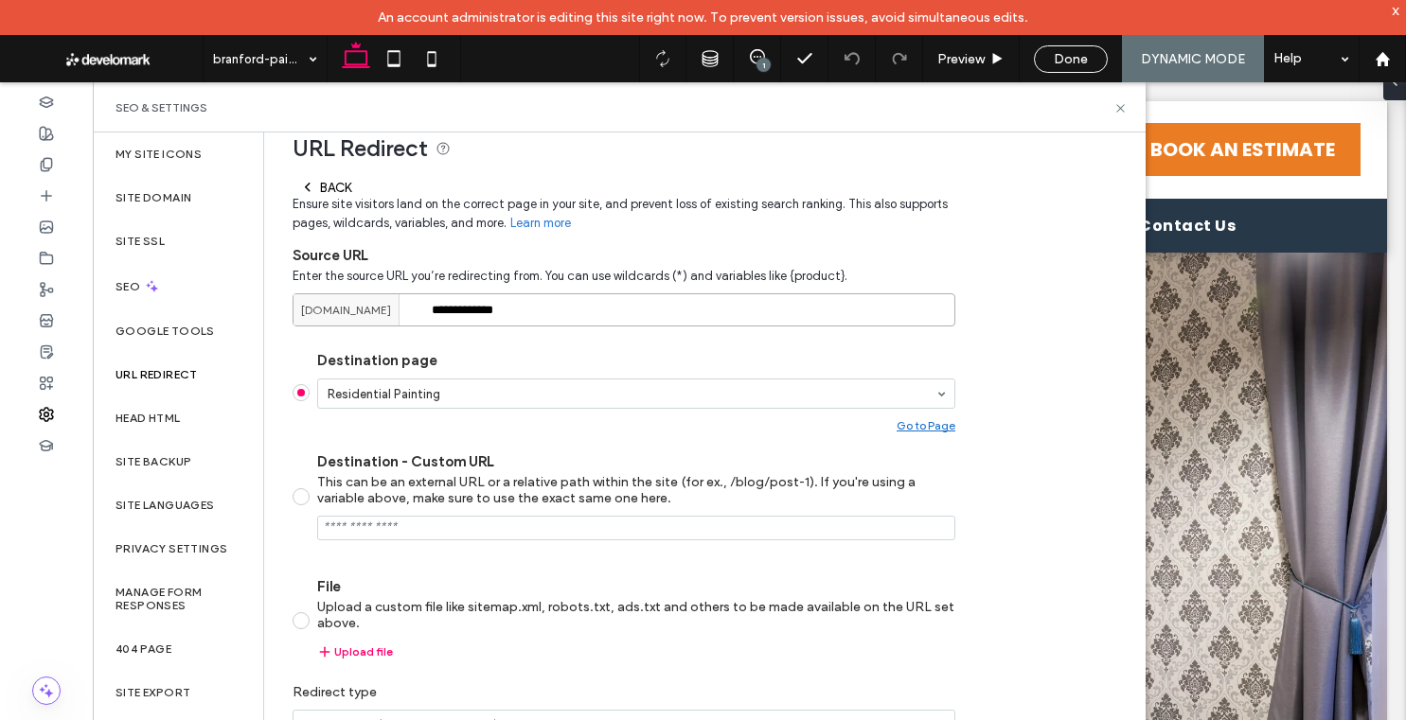
drag, startPoint x: 499, startPoint y: 300, endPoint x: 560, endPoint y: 323, distance: 65.6
click at [499, 301] on input "**********" at bounding box center [624, 309] width 663 height 33
paste input
type input "*********"
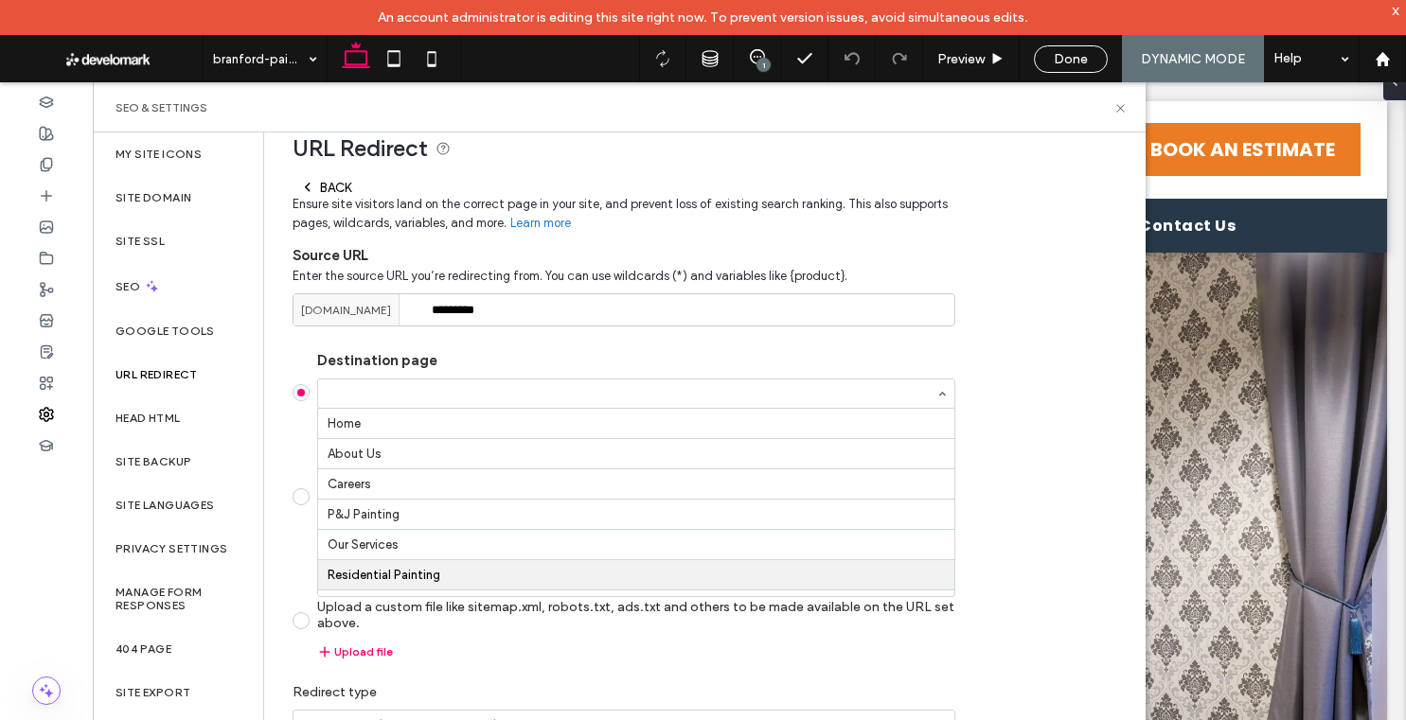
scroll to position [156, 0]
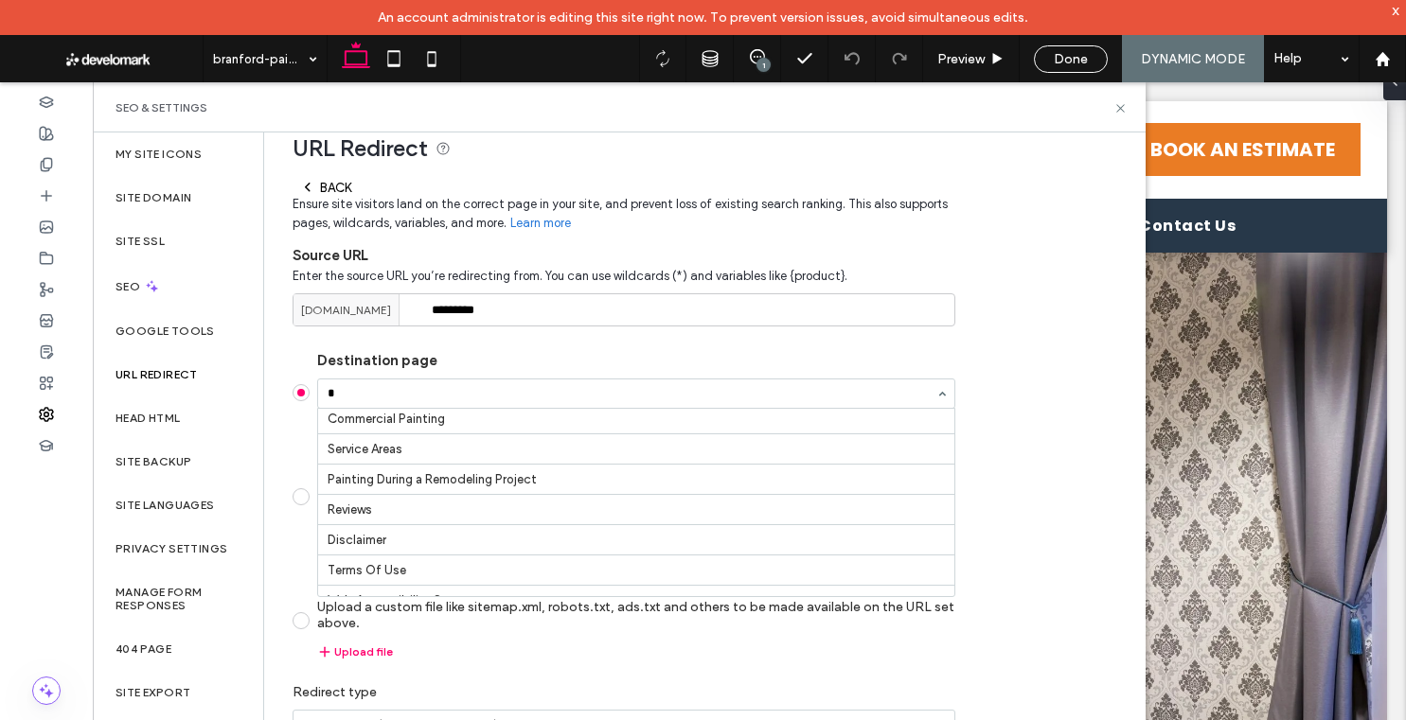
type input "**"
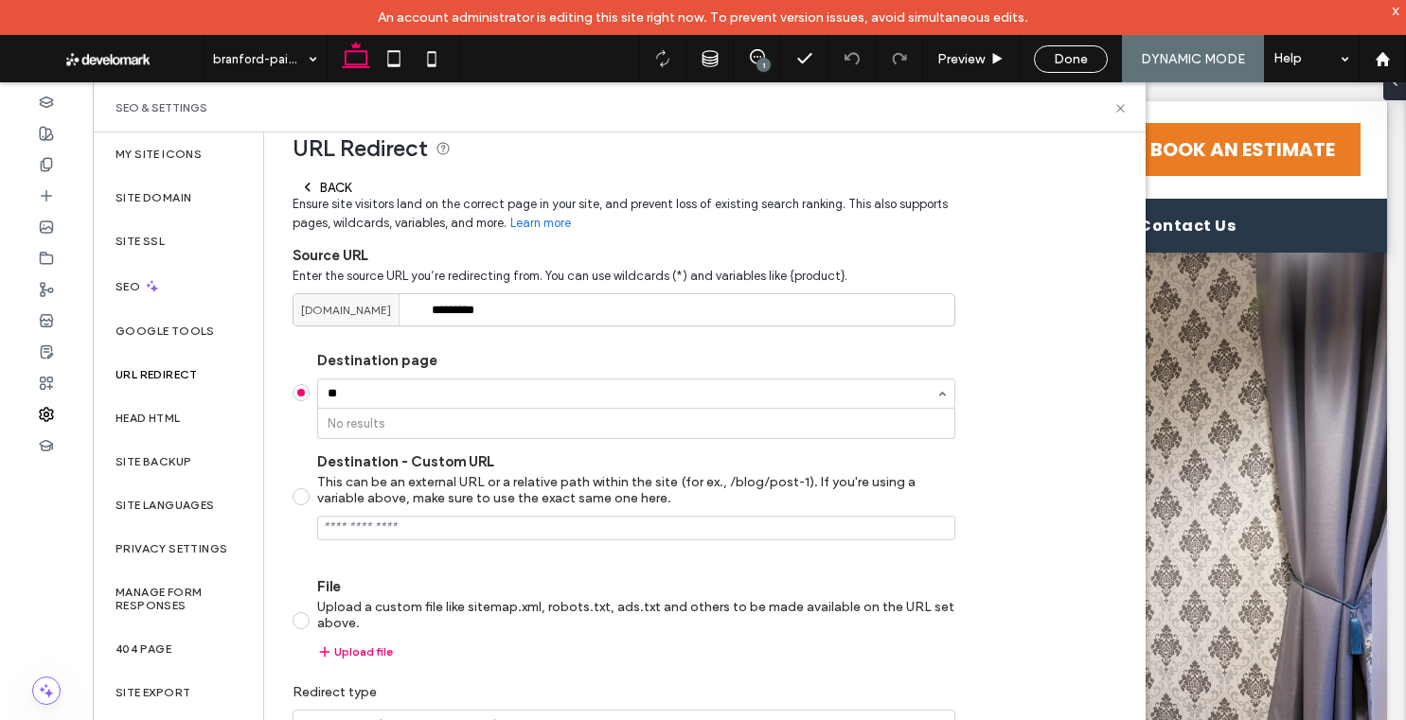
scroll to position [0, 0]
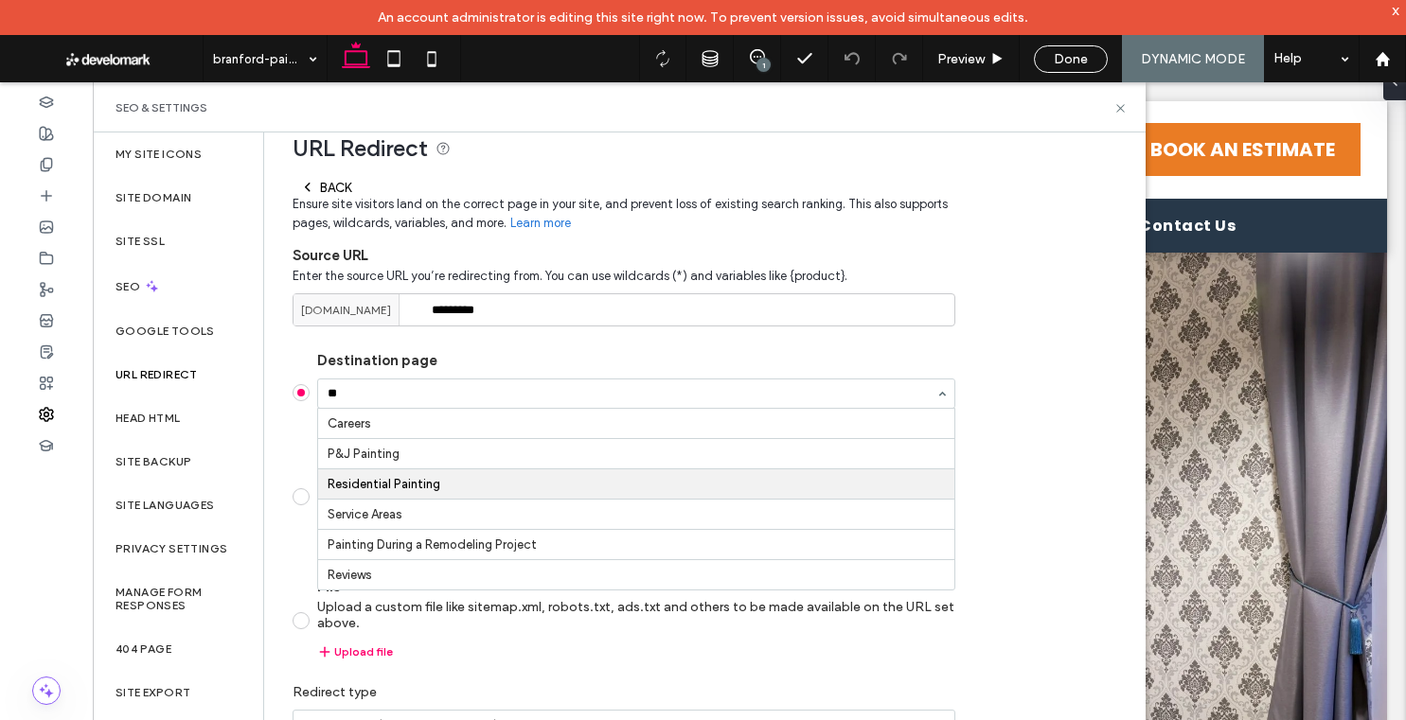
type input "***"
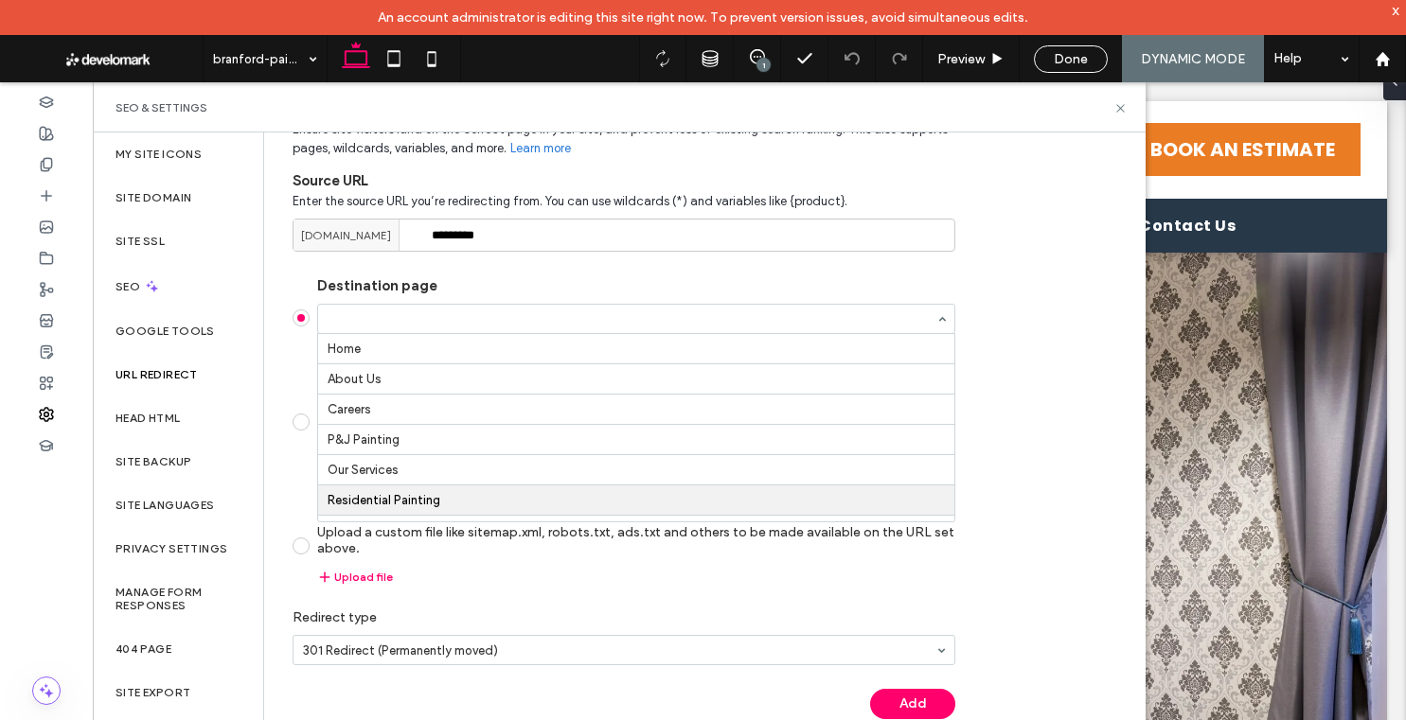
scroll to position [156, 0]
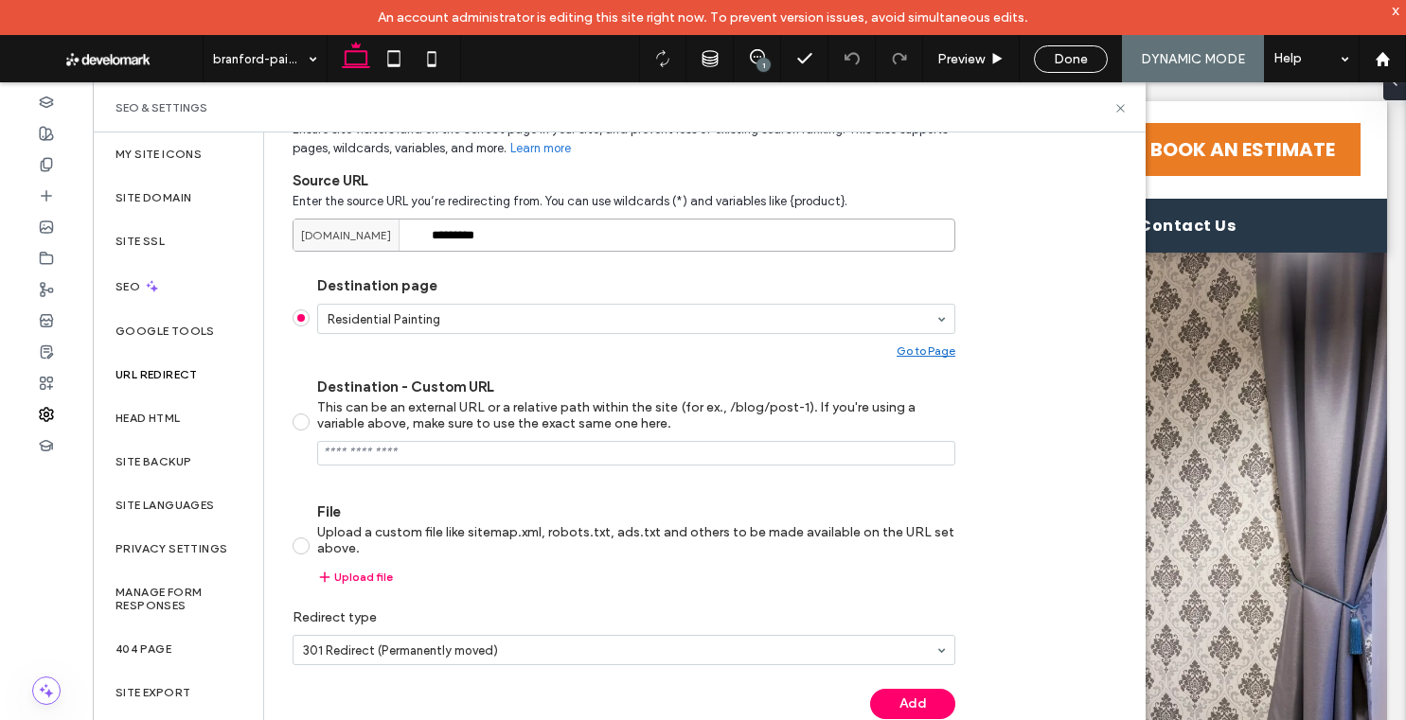
drag, startPoint x: 431, startPoint y: 248, endPoint x: 447, endPoint y: 256, distance: 17.8
click at [430, 248] on input "*********" at bounding box center [624, 235] width 663 height 33
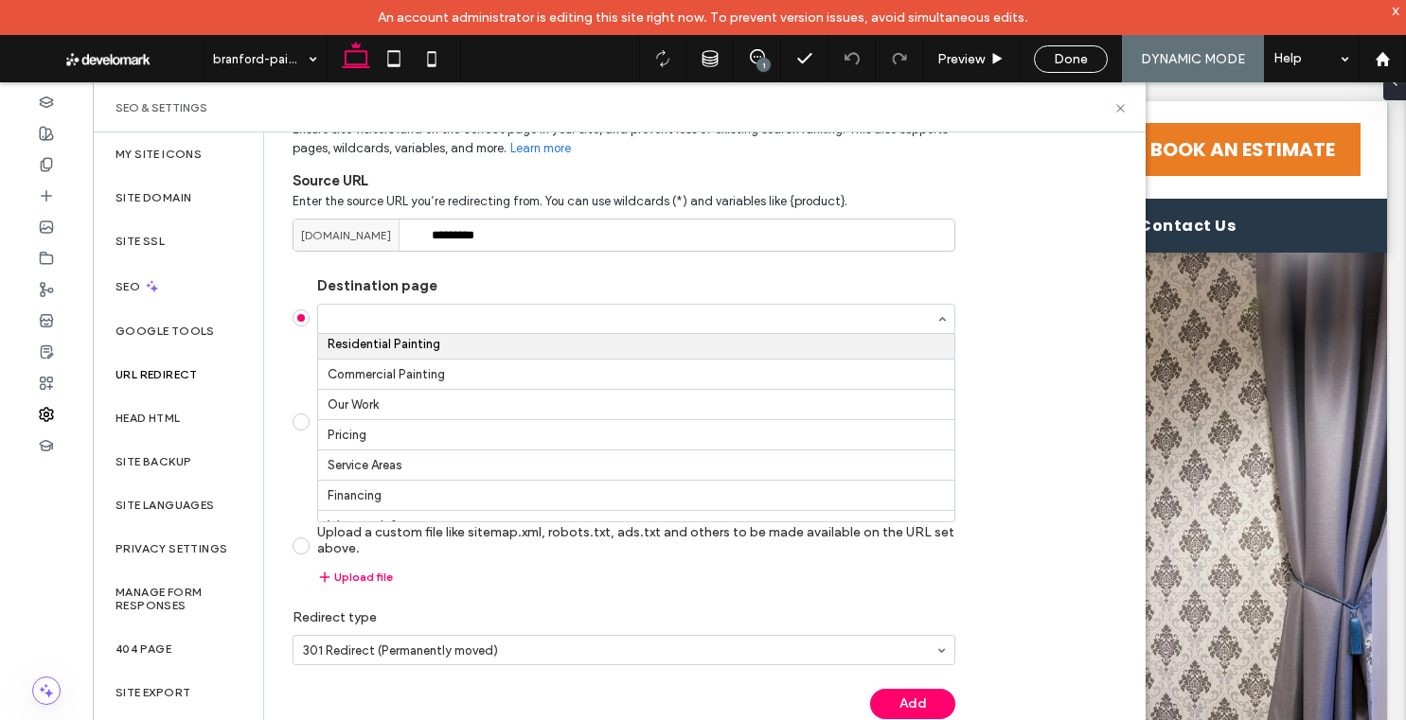
click at [456, 314] on input "Destination page Home About Us Careers P&J Painting Our Services Residential Pa…" at bounding box center [632, 318] width 608 height 13
click at [586, 314] on input "Destination page Home About Us Careers P&J Painting Our Services Residential Pa…" at bounding box center [632, 318] width 608 height 13
drag, startPoint x: 571, startPoint y: 293, endPoint x: 585, endPoint y: 293, distance: 14.2
click at [571, 293] on div "Destination page Home About Us Careers P&J Painting Our Services Residential Pa…" at bounding box center [636, 317] width 638 height 80
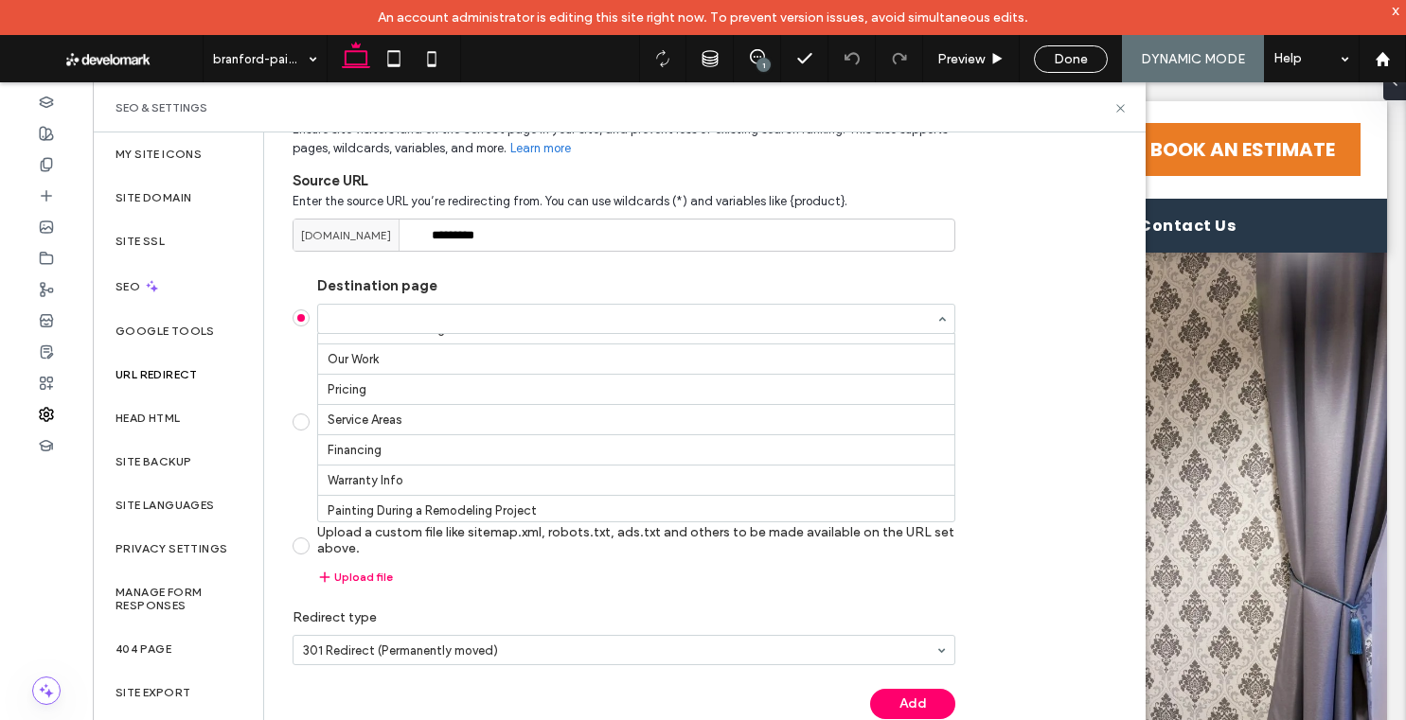
scroll to position [0, 0]
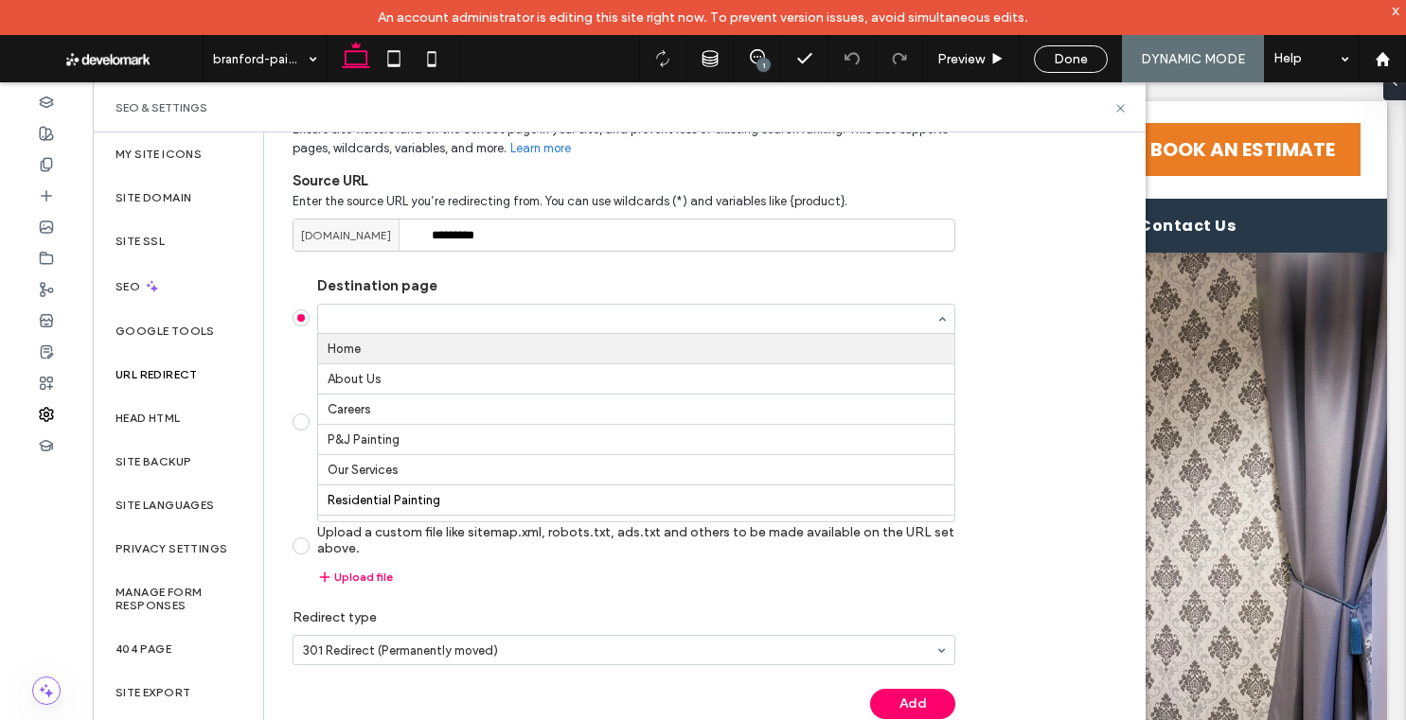
click at [496, 277] on label "Destination page" at bounding box center [636, 285] width 638 height 17
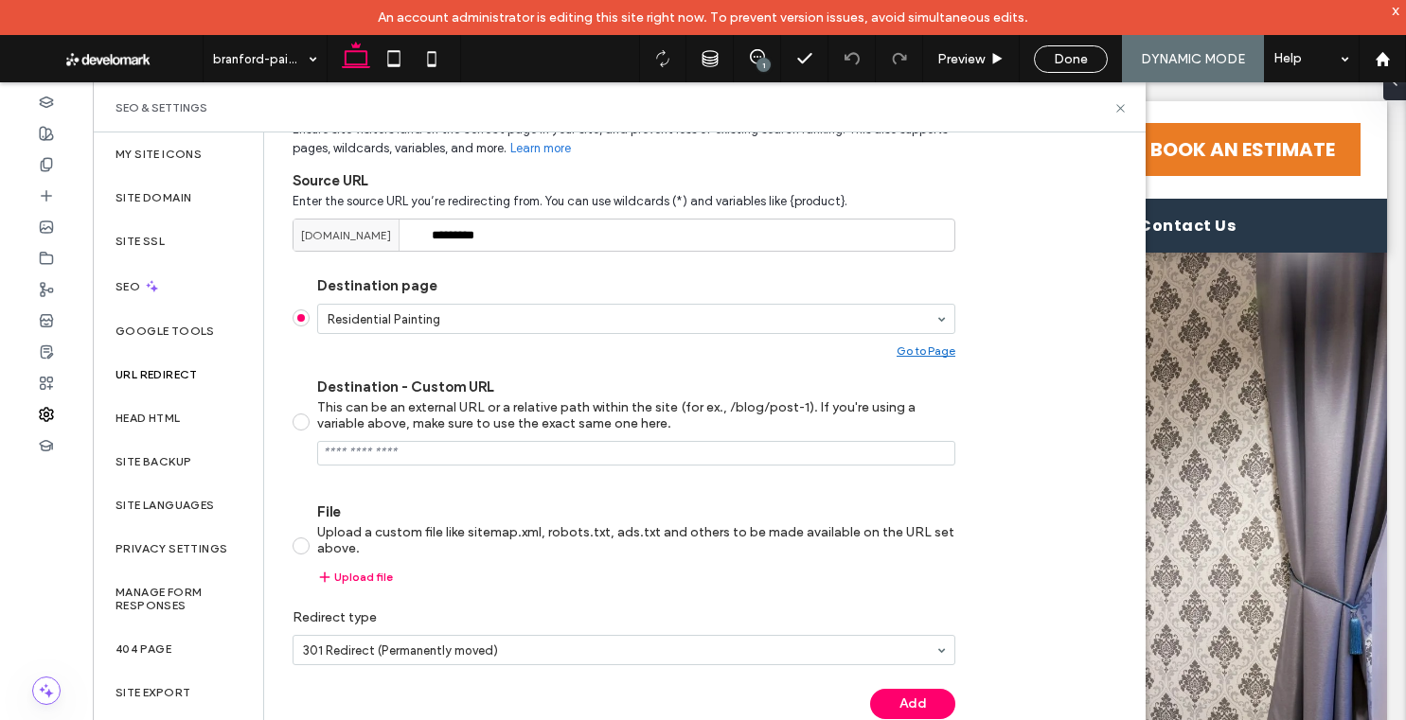
click at [298, 421] on span at bounding box center [301, 422] width 17 height 17
click at [487, 448] on input "Destination - Custom URL This can be an external URL or a relative path within …" at bounding box center [636, 453] width 638 height 25
paste input "**********"
type input "**********"
click at [908, 493] on section "Destination page Home Go to Page Destination - Custom URL This can be an extern…" at bounding box center [624, 430] width 663 height 339
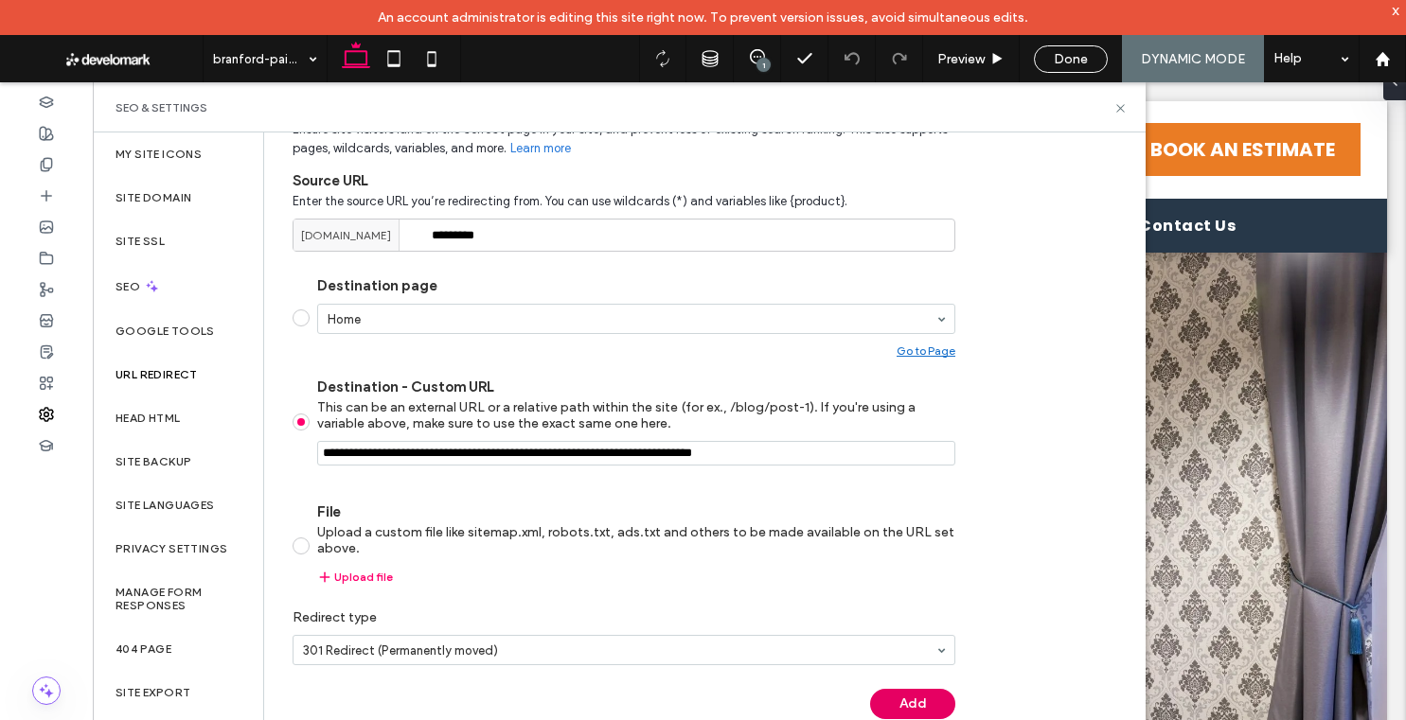
click at [931, 657] on button "Add" at bounding box center [912, 704] width 85 height 30
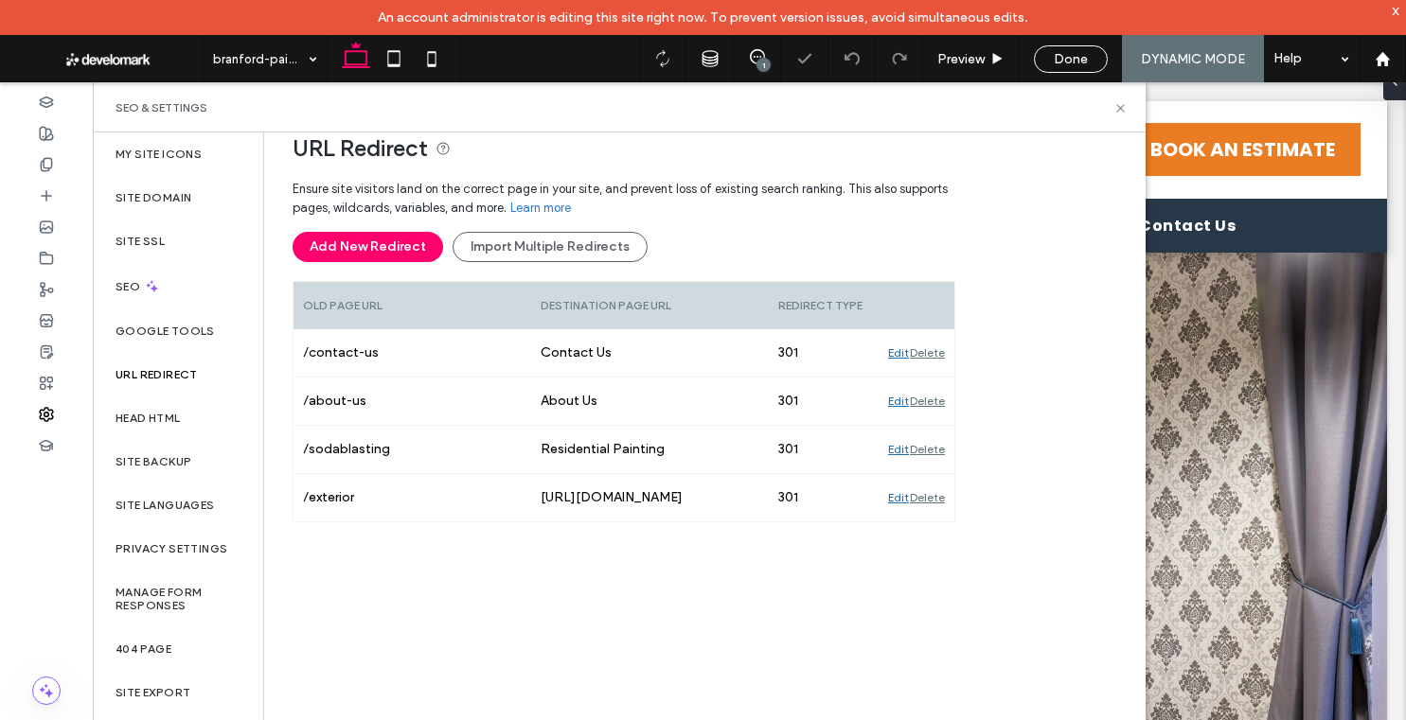
scroll to position [157, 0]
click at [412, 250] on button "Add New Redirect" at bounding box center [368, 247] width 151 height 30
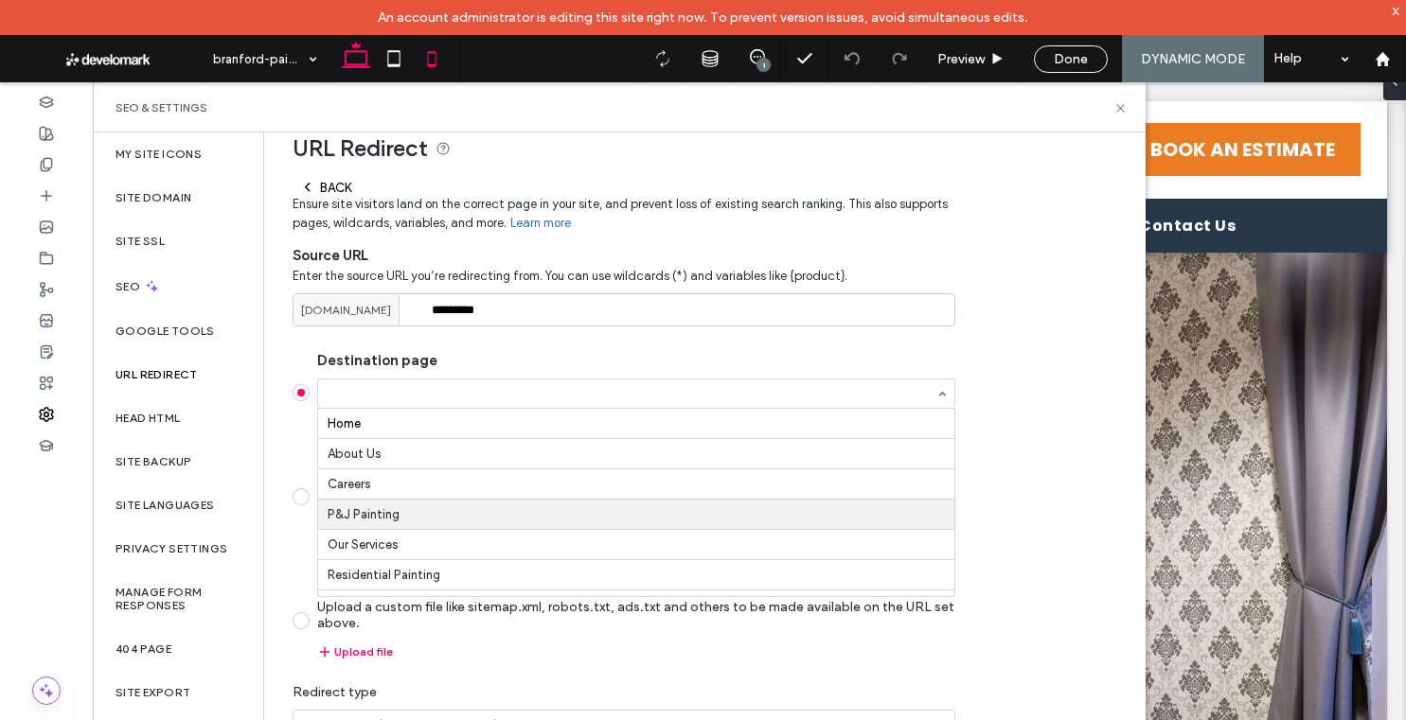
scroll to position [94, 0]
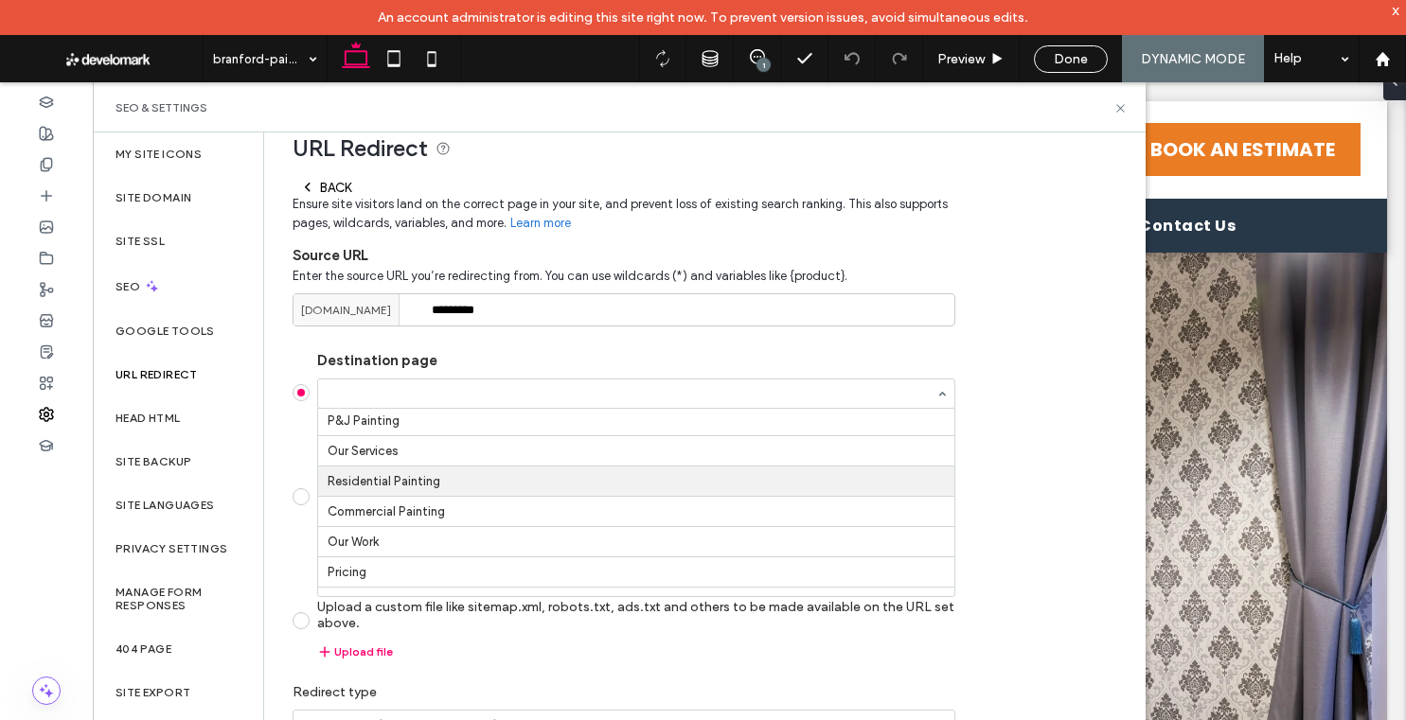
click at [1121, 105] on icon at bounding box center [1120, 108] width 14 height 14
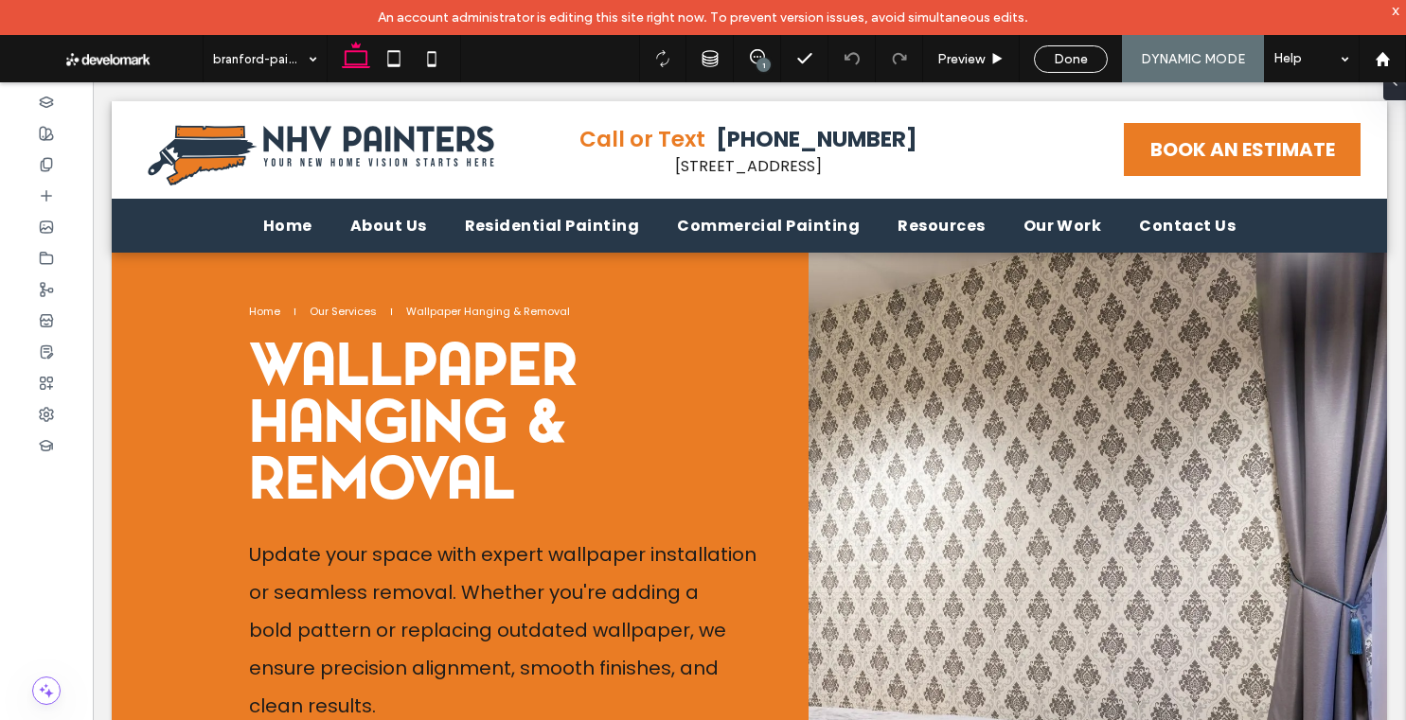
click at [1103, 70] on div "Done" at bounding box center [1071, 58] width 102 height 47
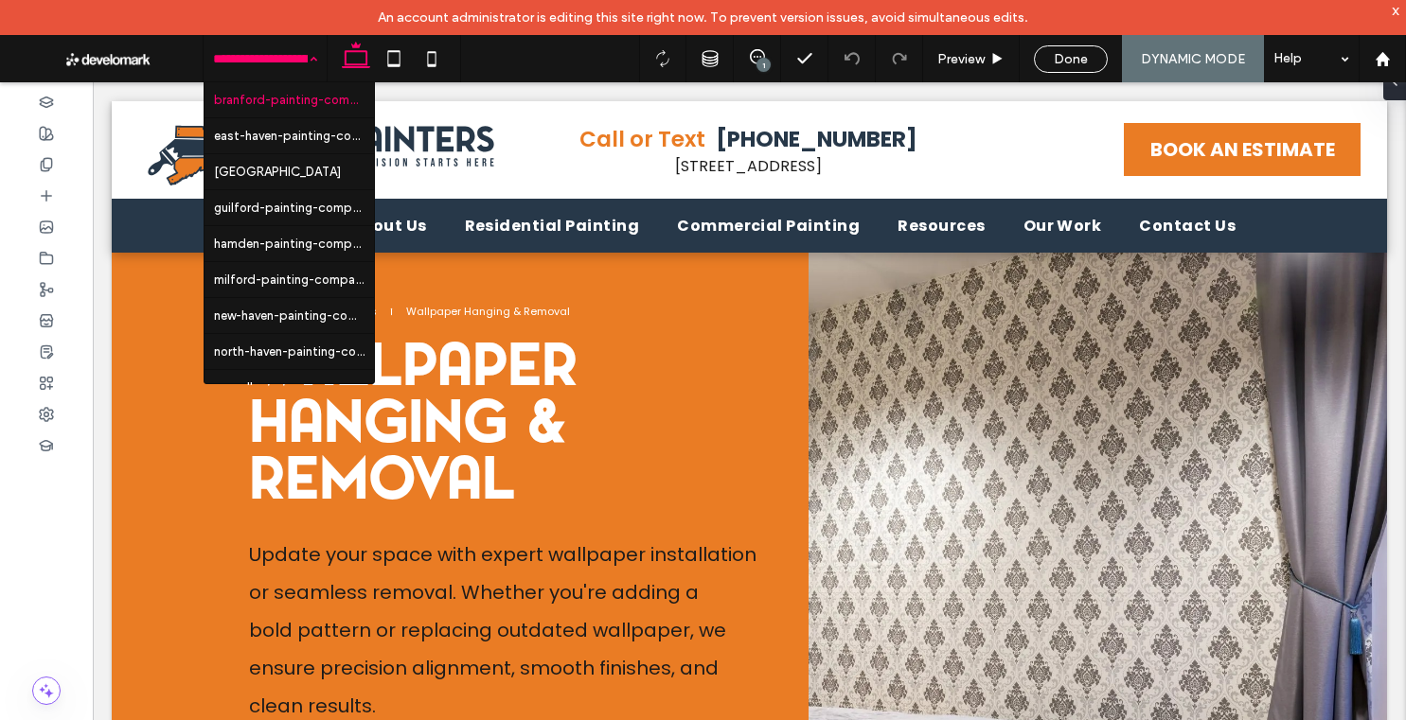
drag, startPoint x: 251, startPoint y: 64, endPoint x: 272, endPoint y: 89, distance: 32.2
click at [1276, 70] on div at bounding box center [1382, 58] width 47 height 47
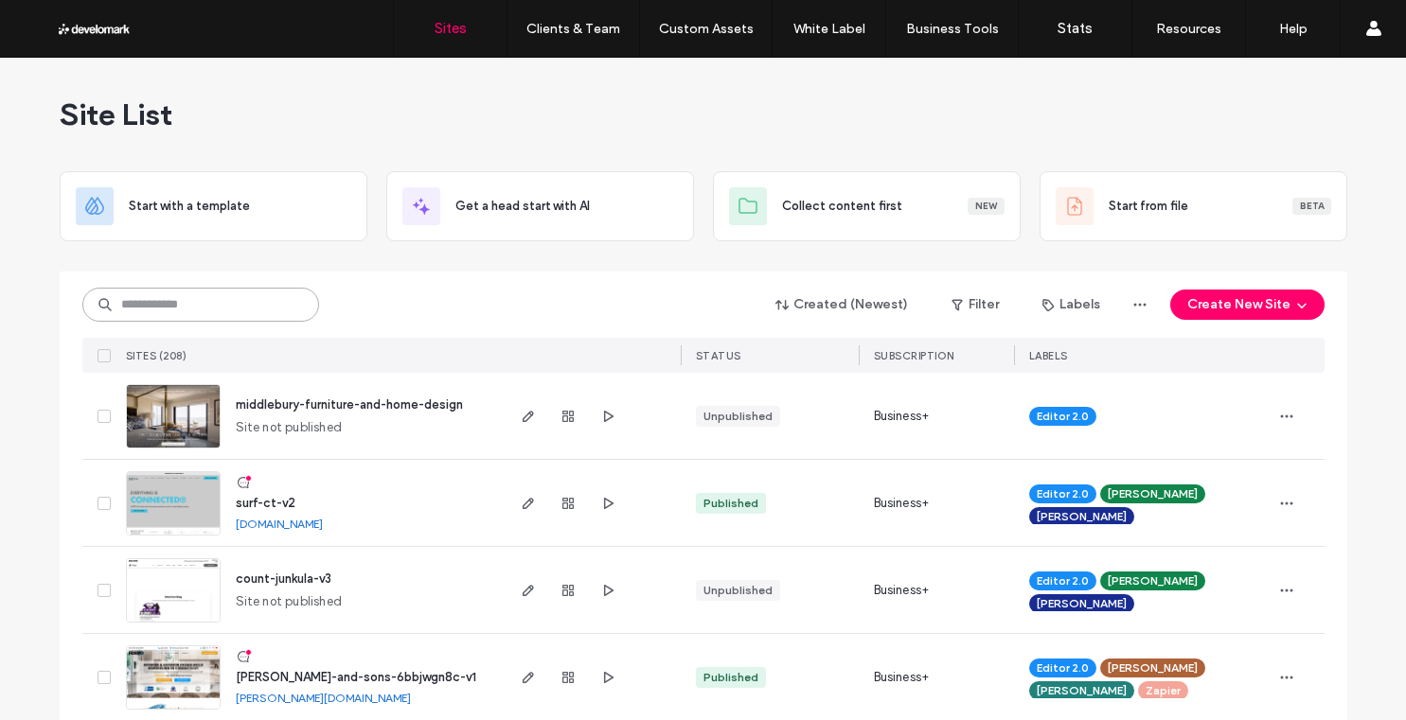
click at [243, 304] on input at bounding box center [200, 305] width 237 height 34
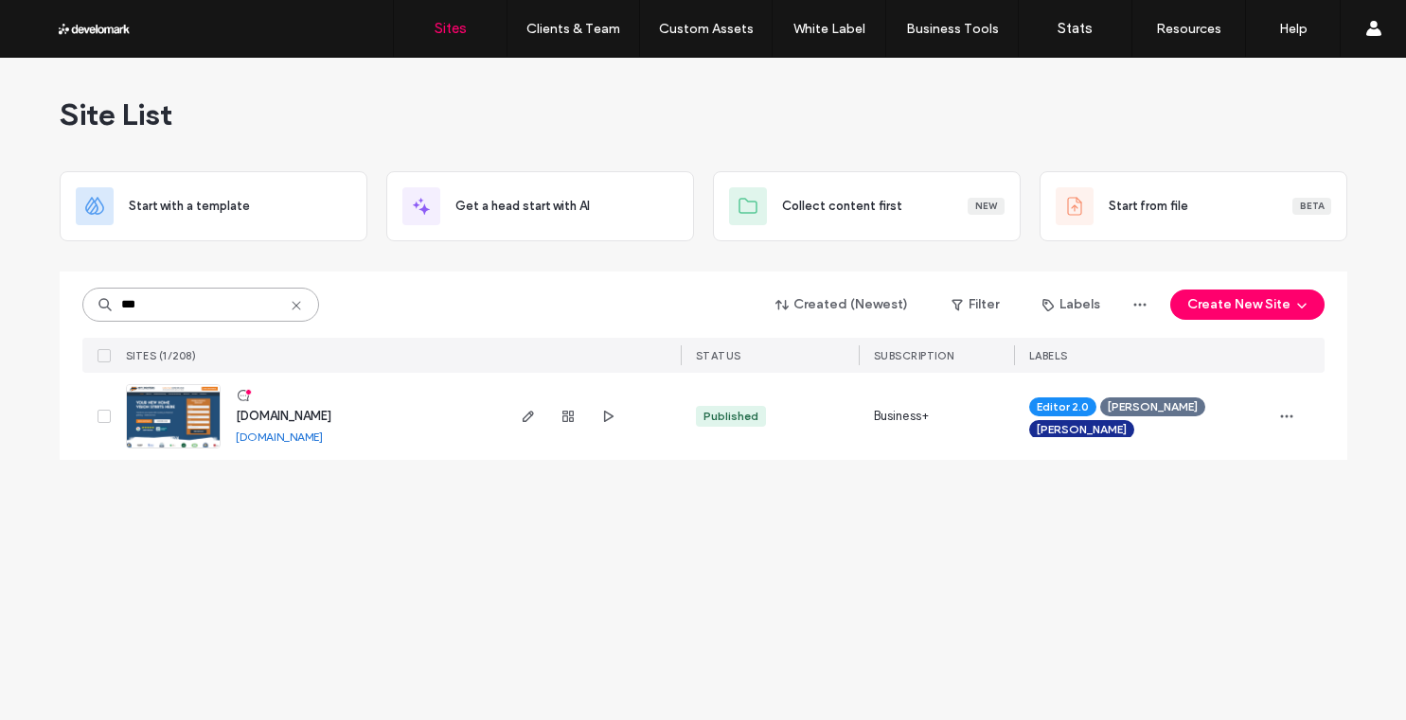
click at [306, 304] on input "***" at bounding box center [200, 305] width 237 height 34
type input "***"
click at [301, 306] on icon at bounding box center [296, 305] width 15 height 15
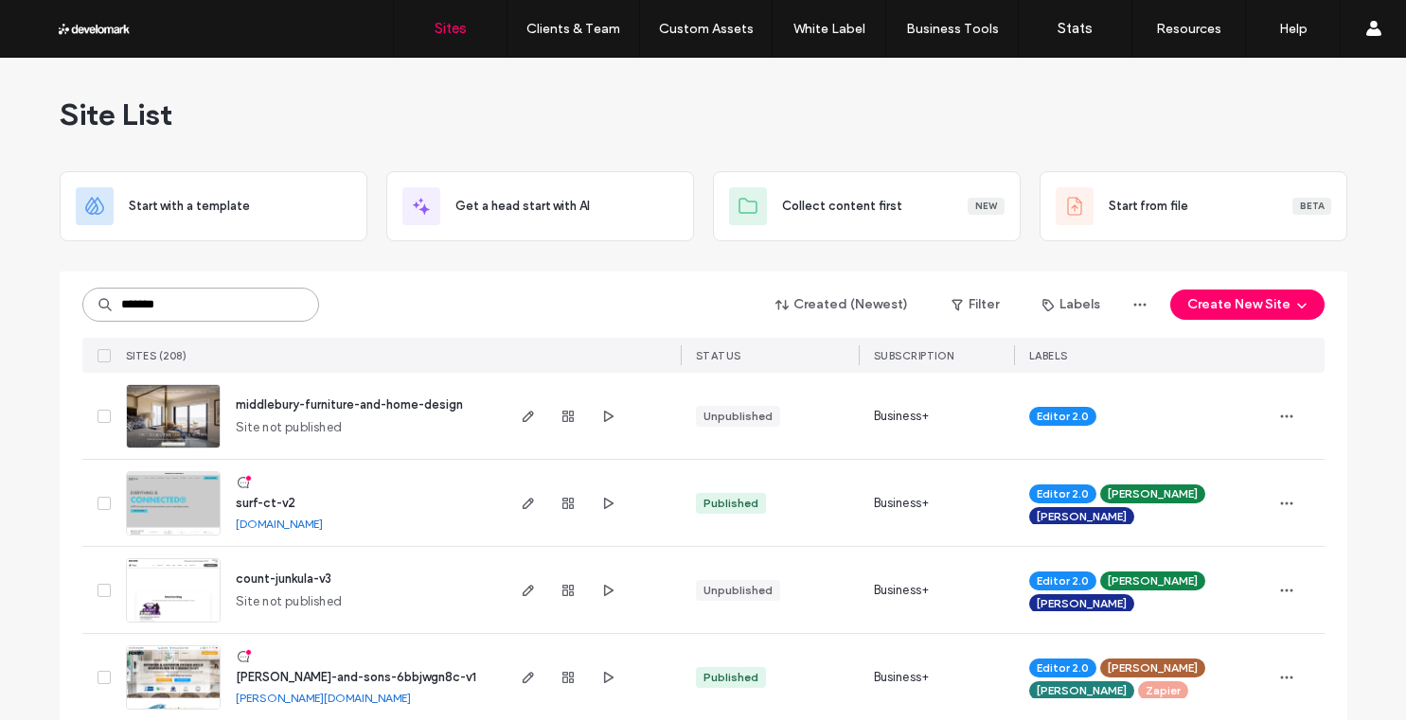
type input "********"
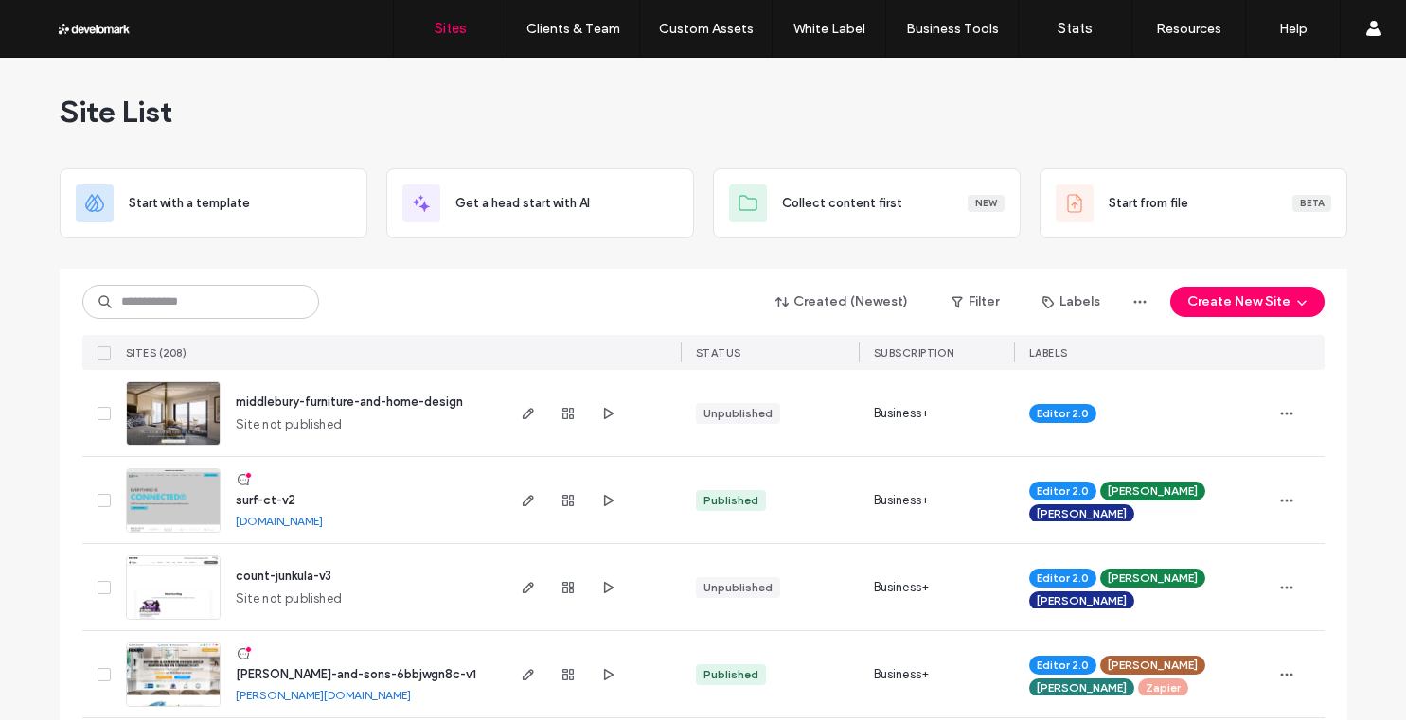
click at [508, 324] on div "Created (Newest) Filter Labels Create New Site SITES (208) STATUS SUBSCRIPTION …" at bounding box center [703, 319] width 1242 height 101
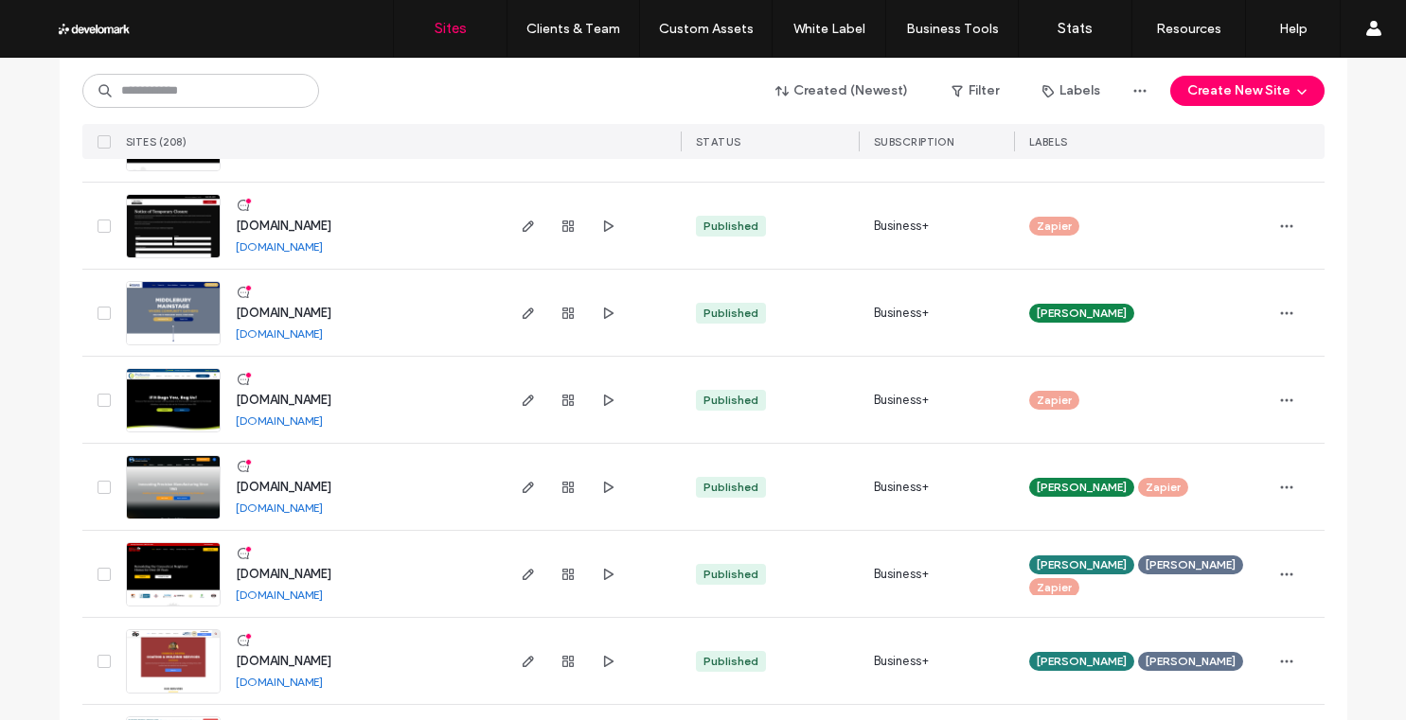
scroll to position [6253, 0]
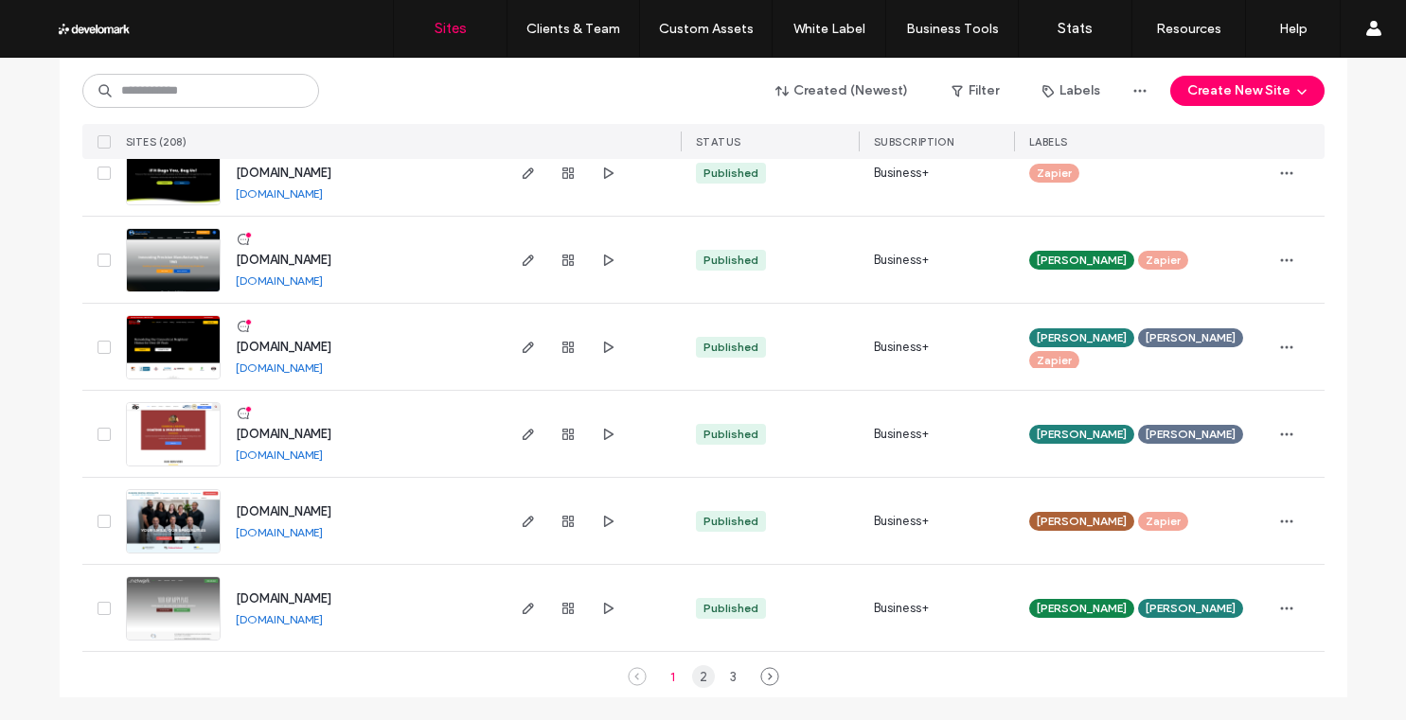
click at [696, 677] on div "2" at bounding box center [703, 677] width 23 height 23
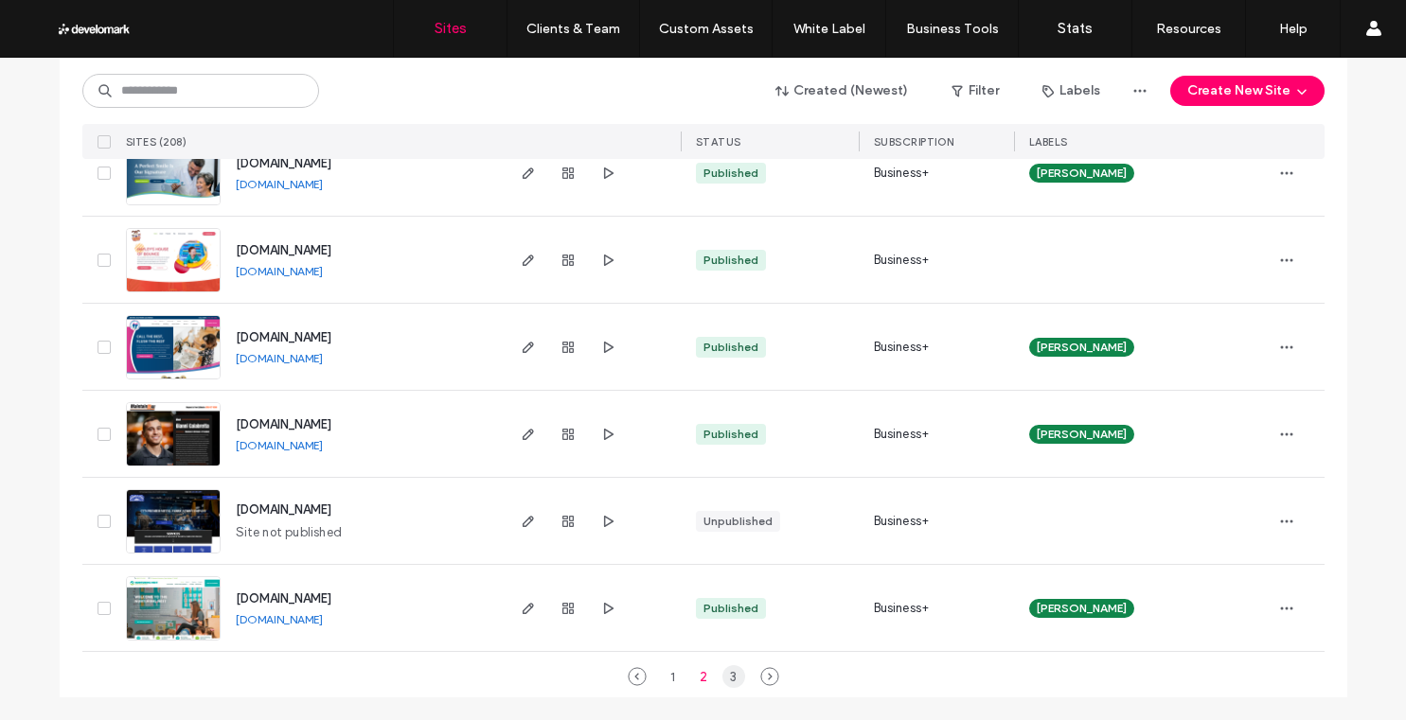
click at [724, 675] on div "3" at bounding box center [733, 677] width 23 height 23
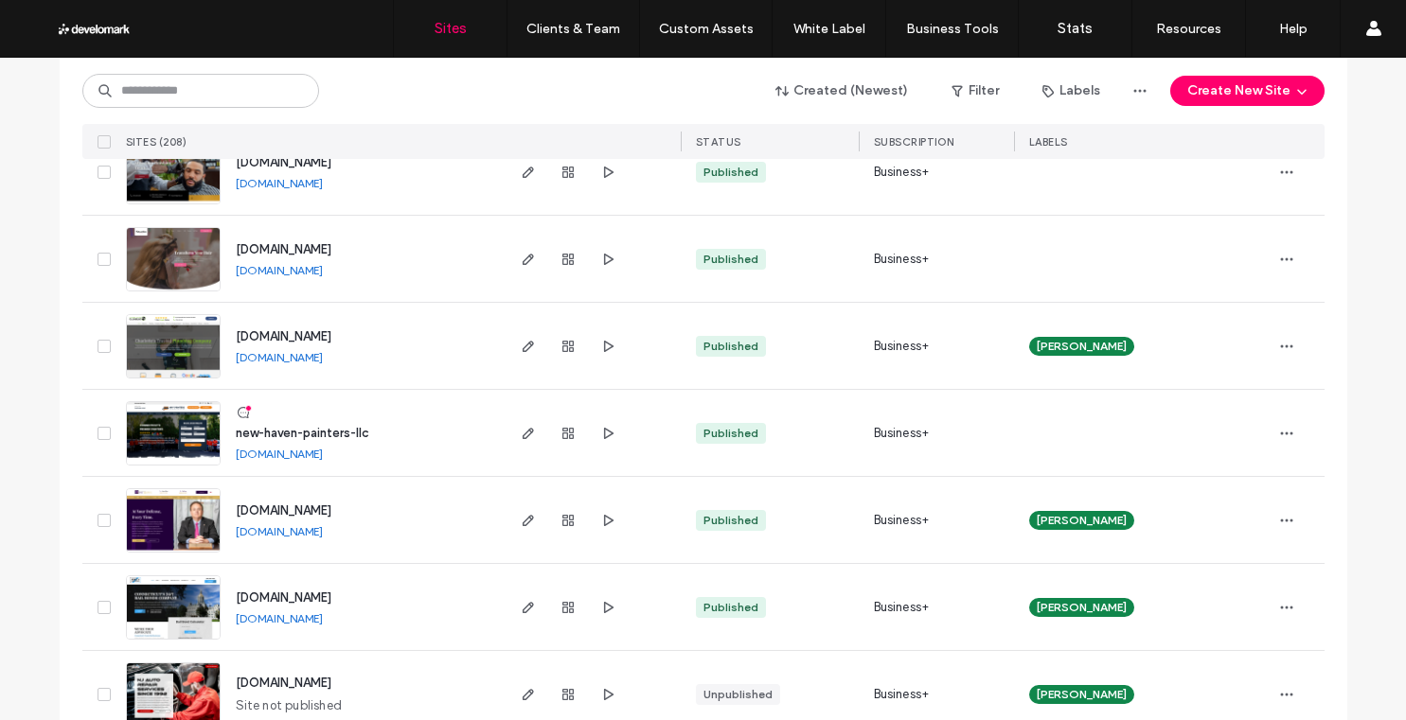
scroll to position [2620, 0]
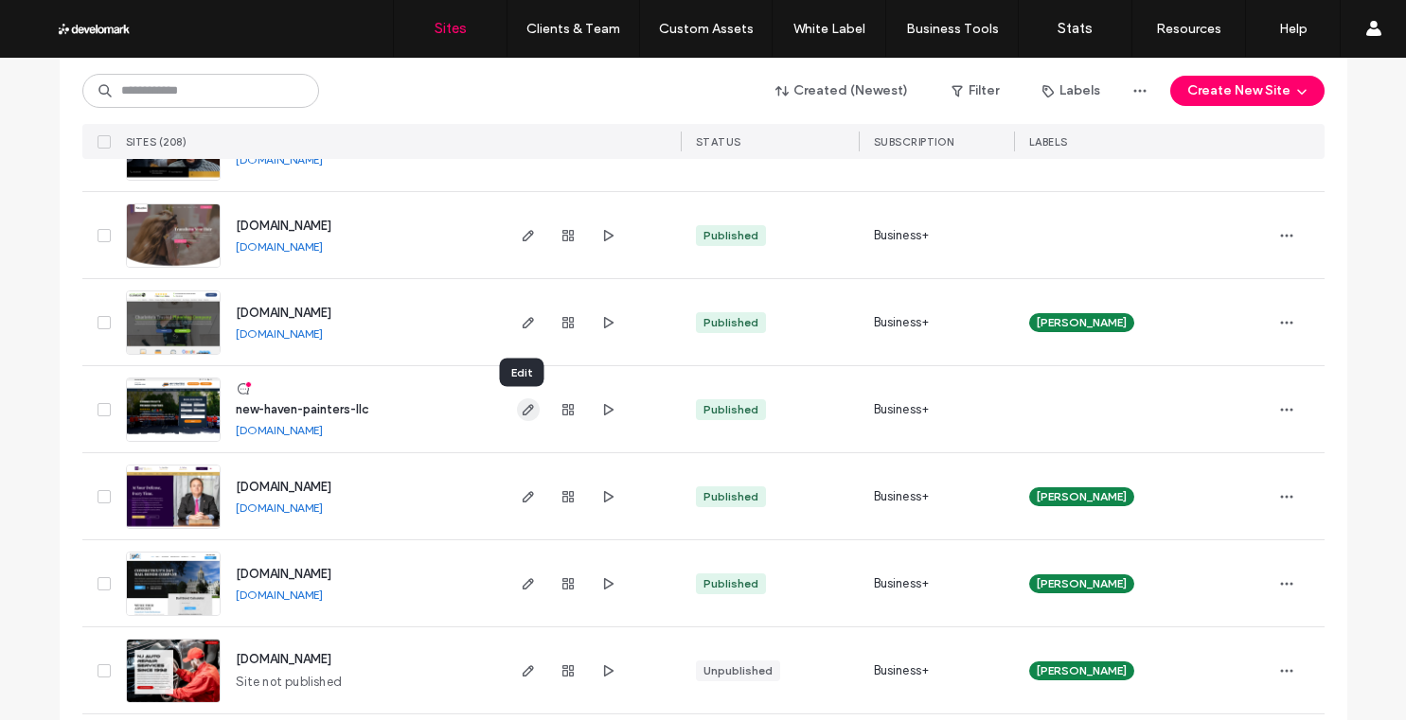
click at [521, 413] on icon "button" at bounding box center [528, 409] width 15 height 15
